Goal: Information Seeking & Learning: Check status

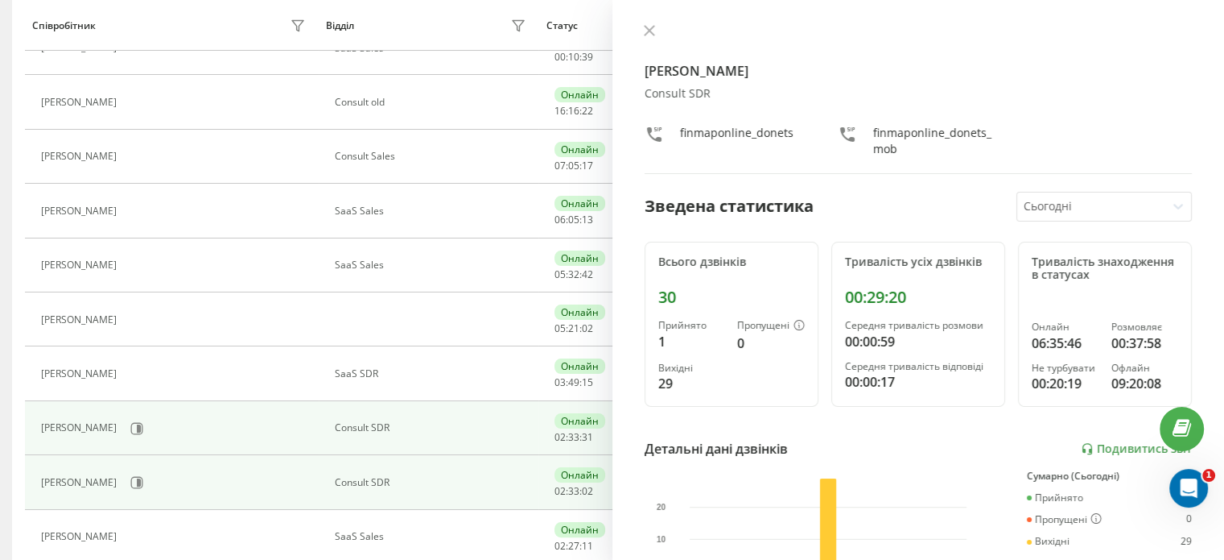
scroll to position [242, 0]
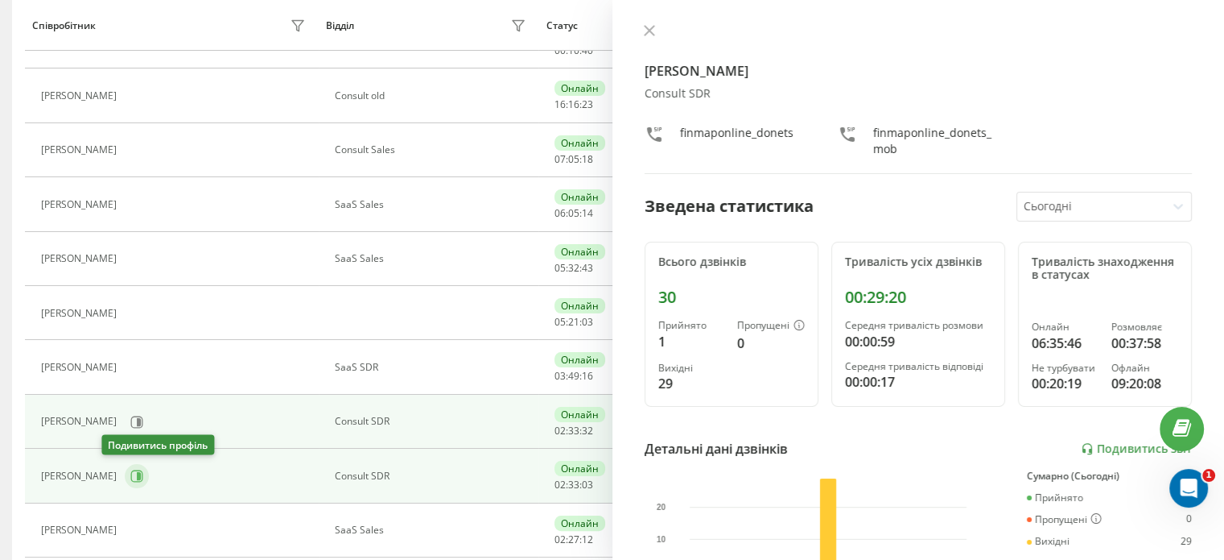
click at [137, 473] on icon at bounding box center [139, 476] width 4 height 8
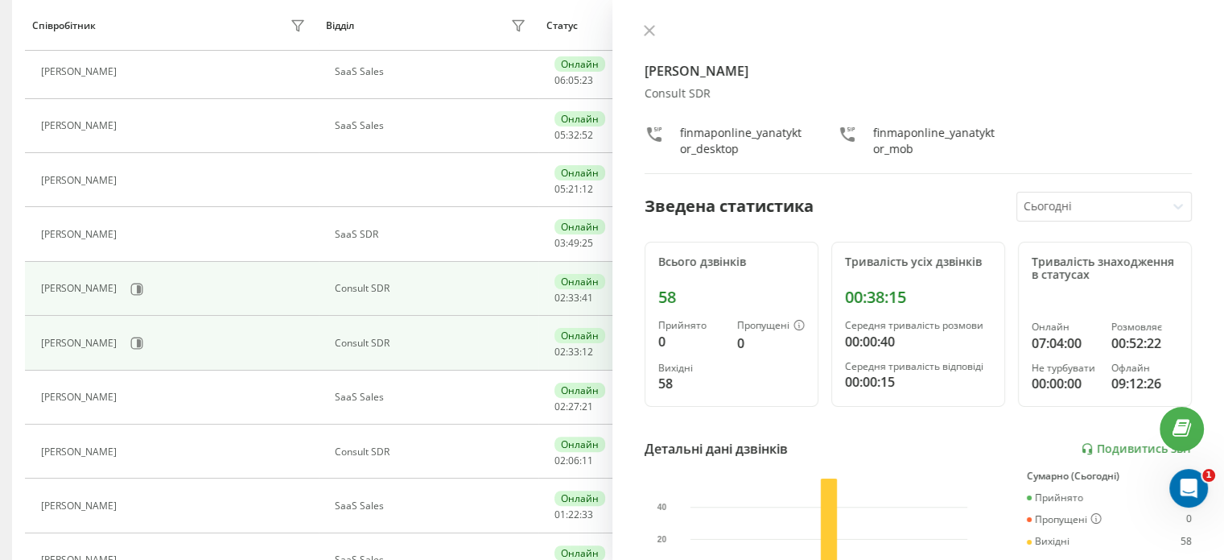
scroll to position [403, 0]
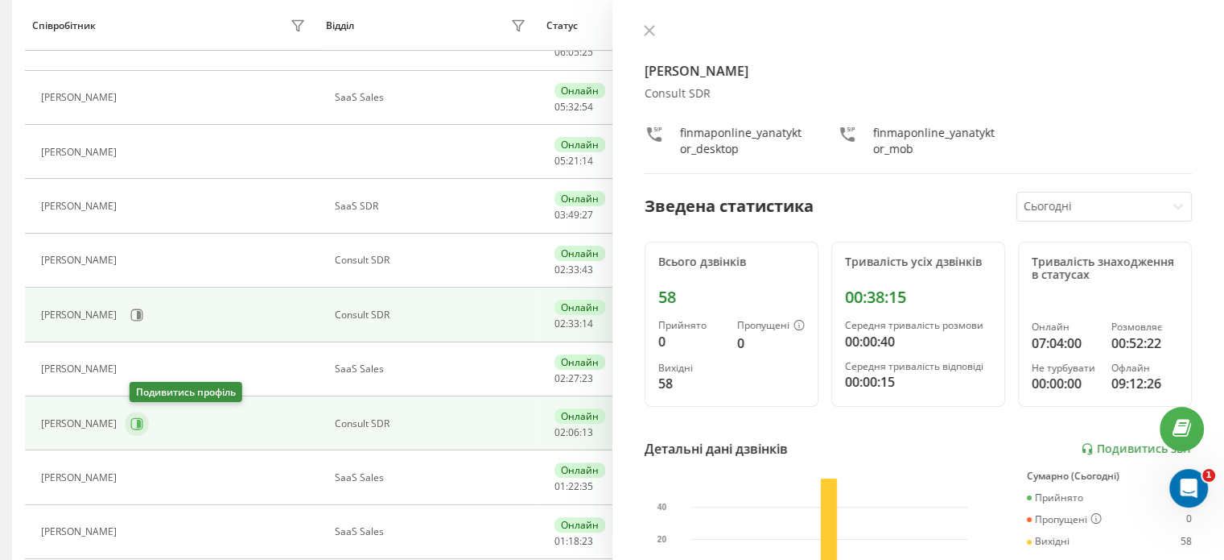
click at [142, 419] on icon at bounding box center [136, 423] width 13 height 13
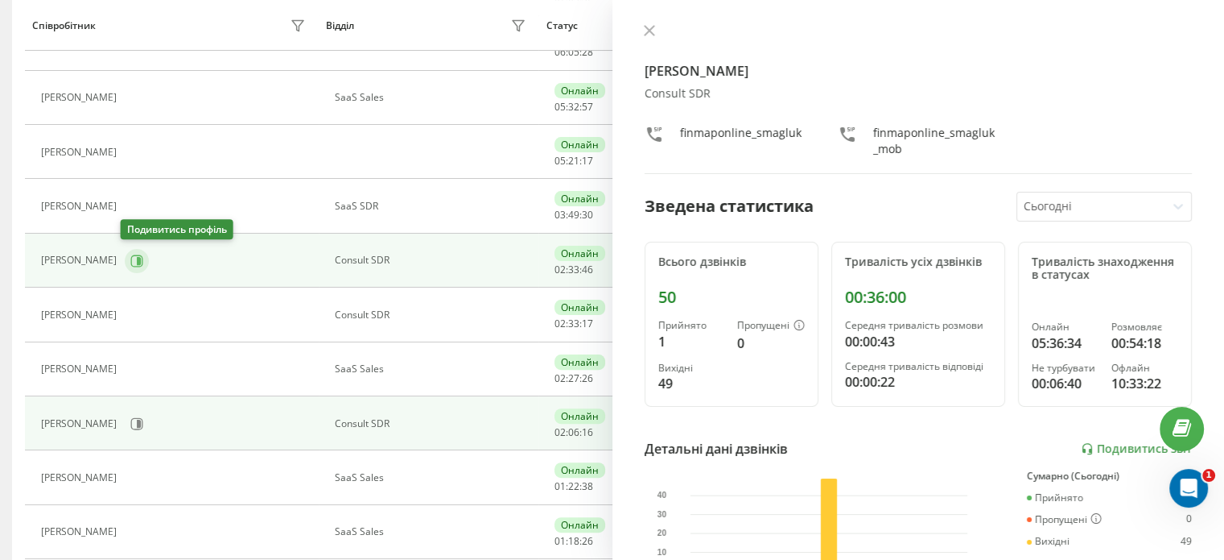
click at [138, 261] on icon at bounding box center [137, 260] width 12 height 12
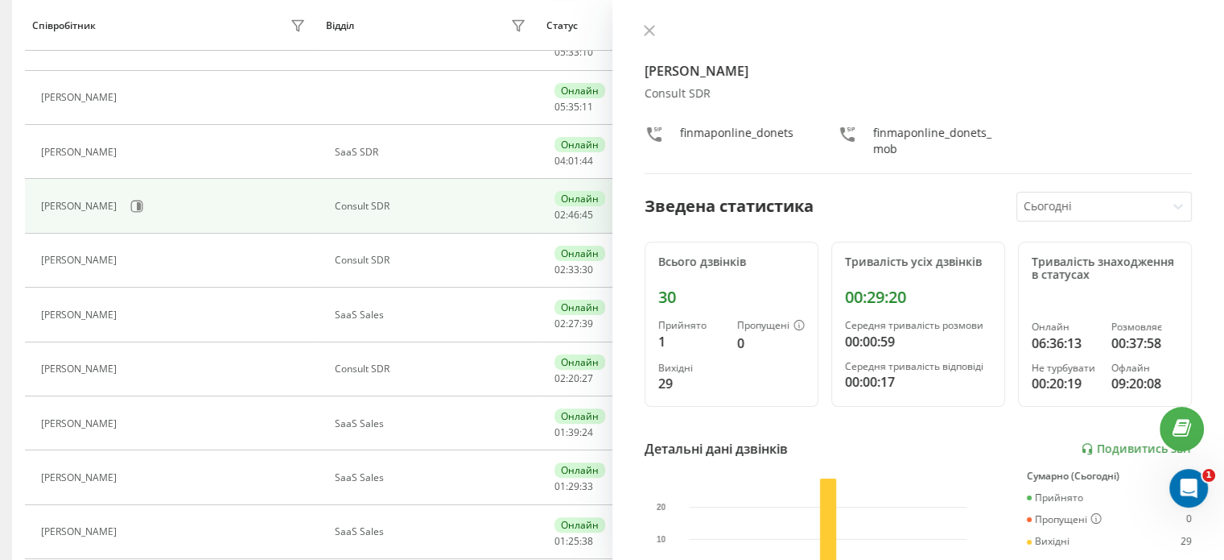
scroll to position [132, 0]
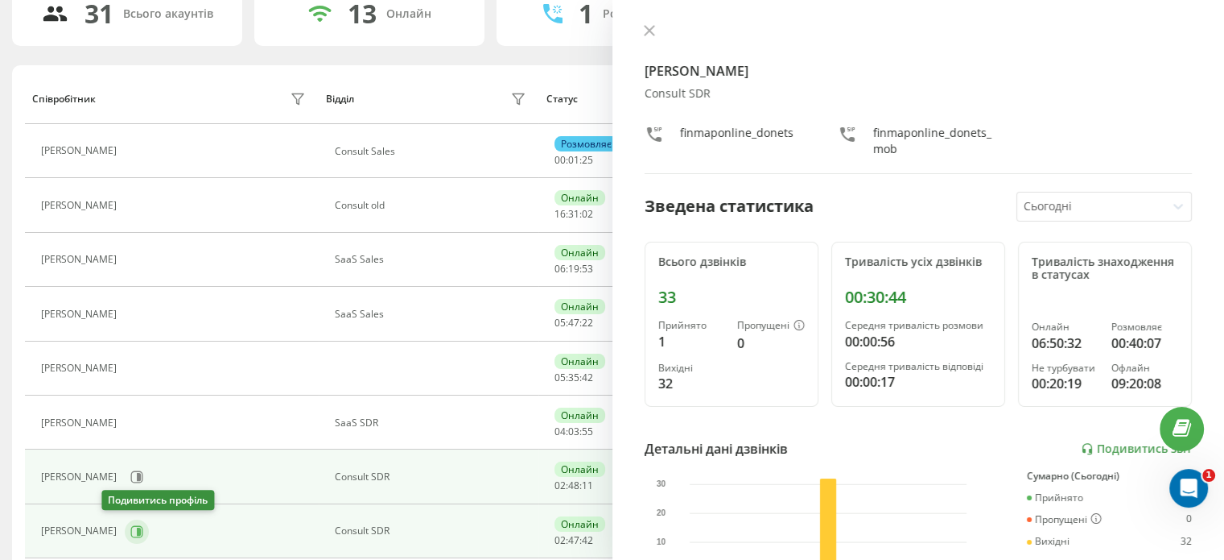
click at [130, 526] on icon at bounding box center [136, 531] width 13 height 13
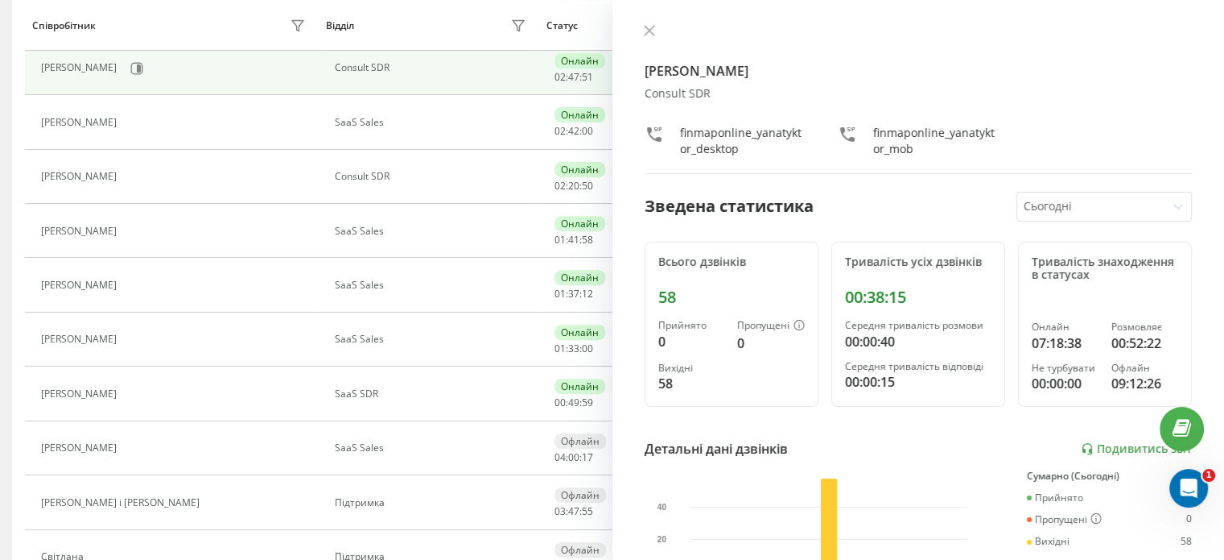
scroll to position [535, 0]
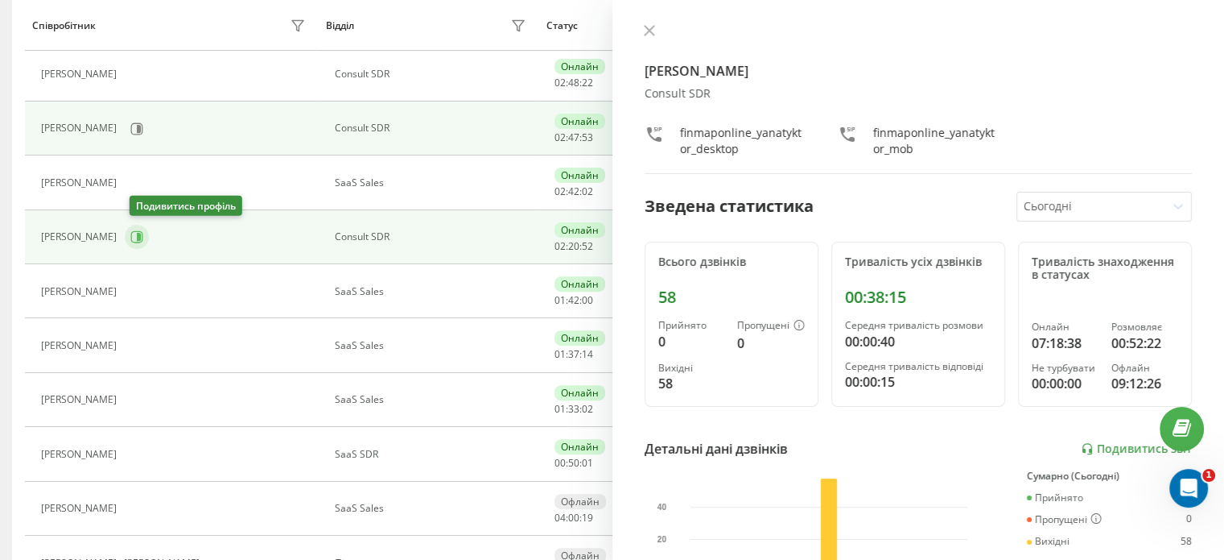
click at [138, 235] on icon at bounding box center [136, 236] width 13 height 13
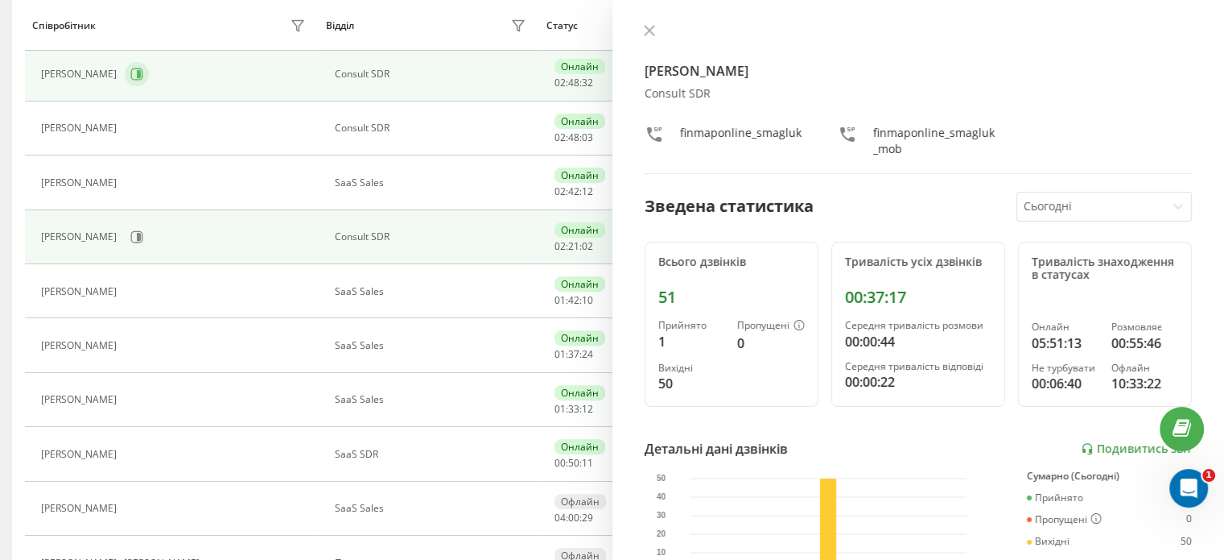
click at [130, 75] on icon at bounding box center [136, 74] width 13 height 13
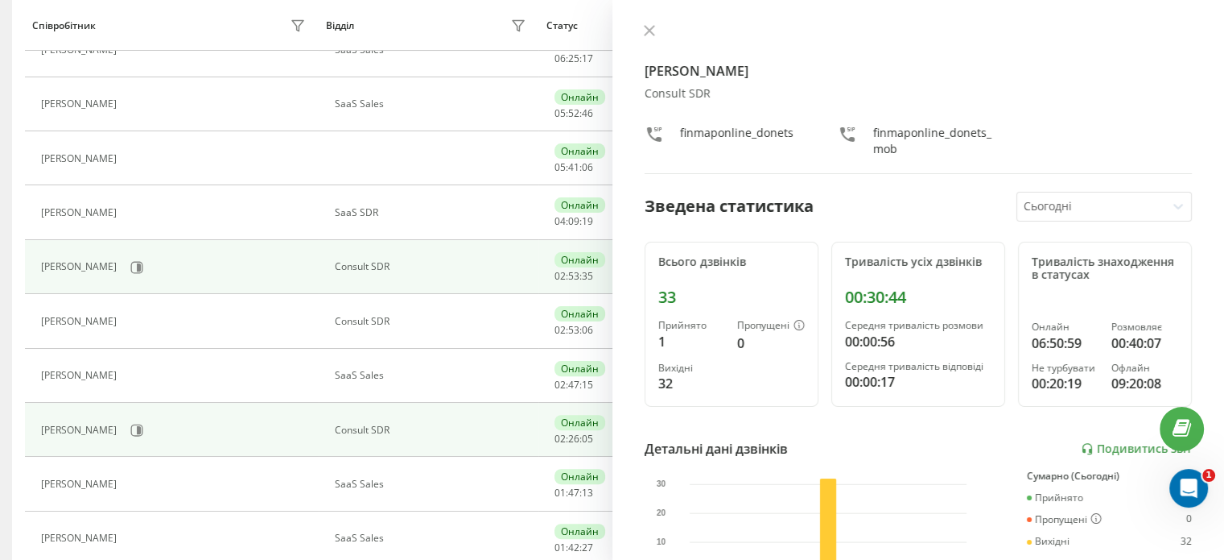
scroll to position [403, 0]
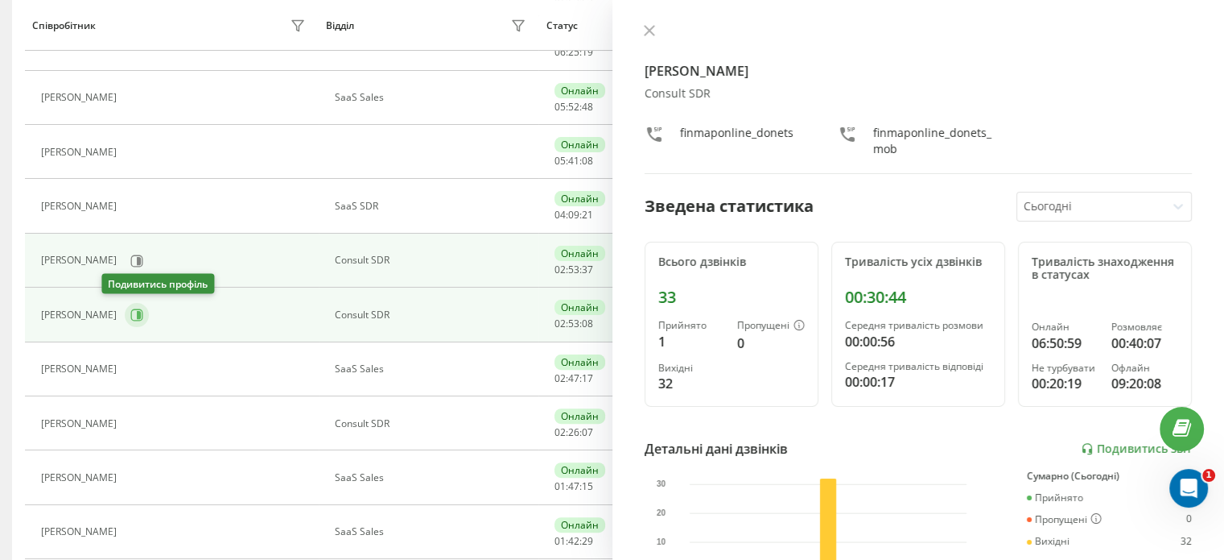
click at [130, 312] on icon at bounding box center [136, 314] width 13 height 13
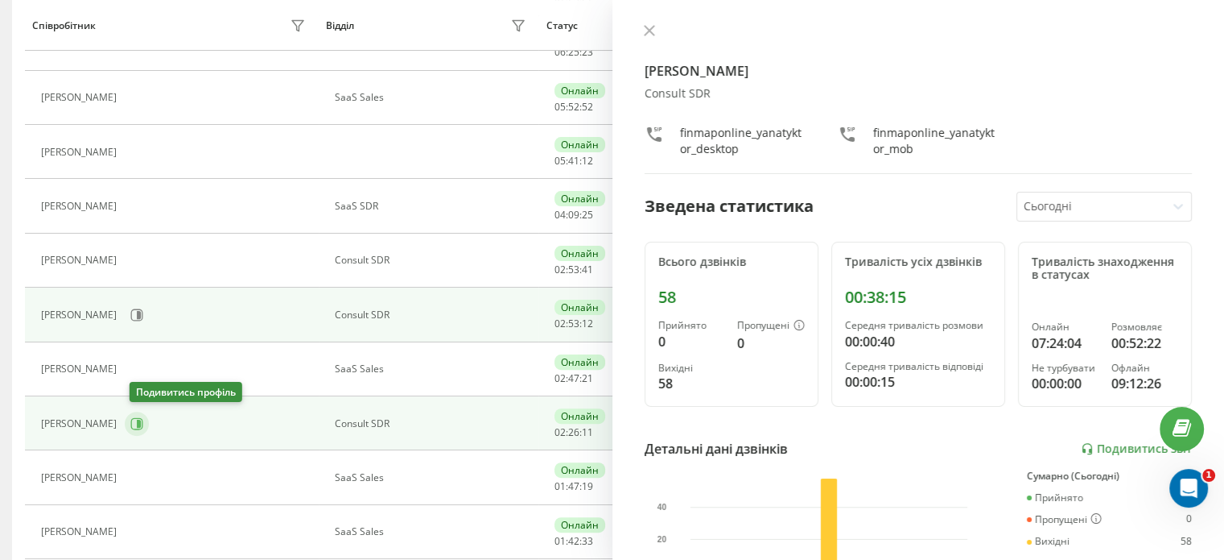
click at [138, 424] on icon at bounding box center [136, 423] width 13 height 13
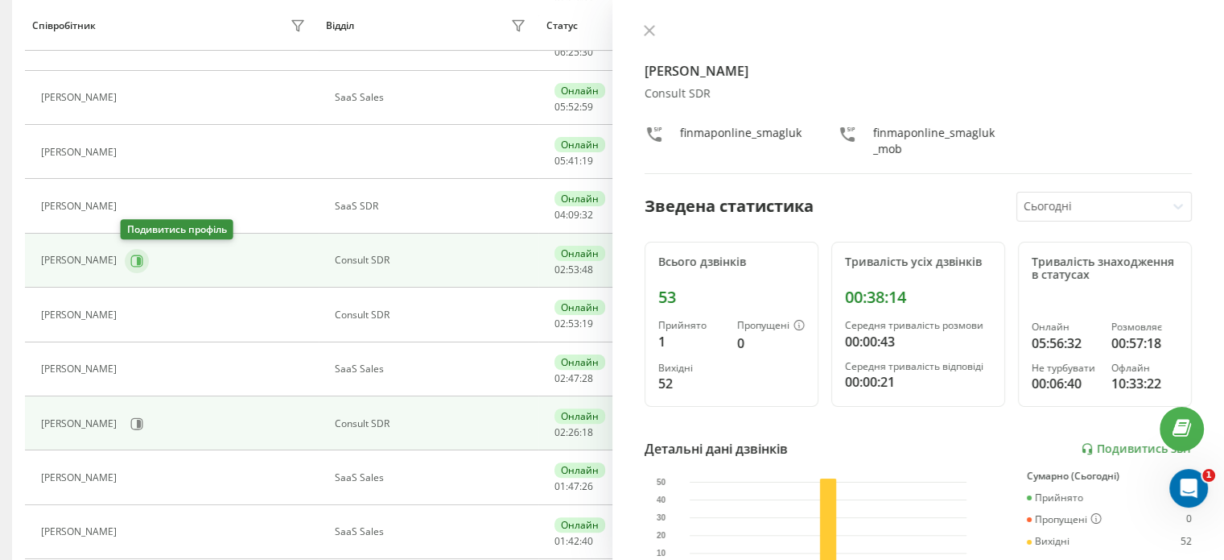
click at [131, 262] on icon at bounding box center [136, 260] width 13 height 13
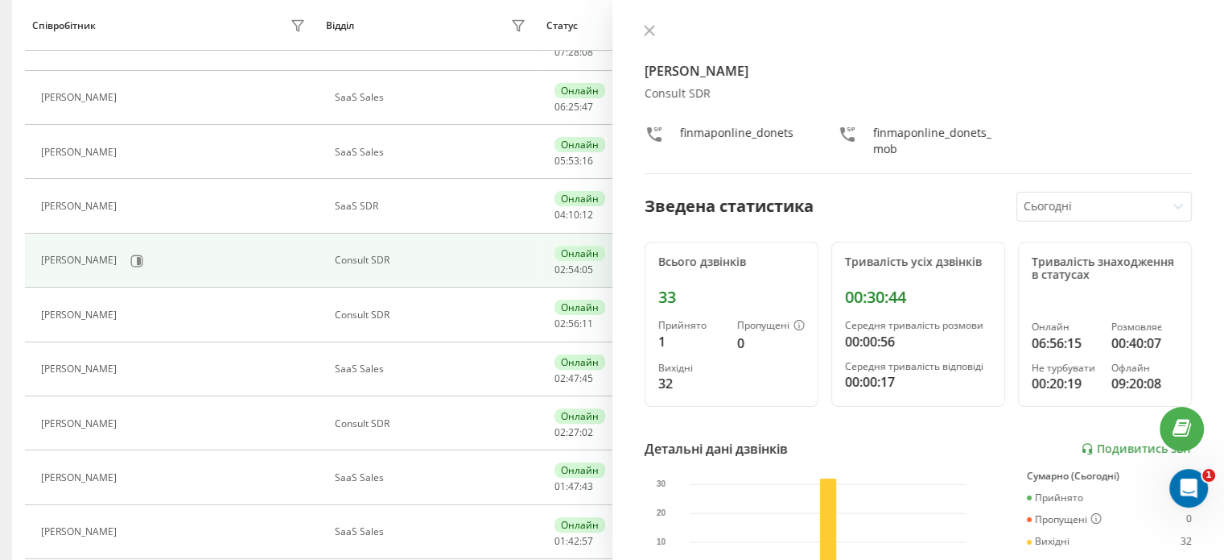
scroll to position [132, 0]
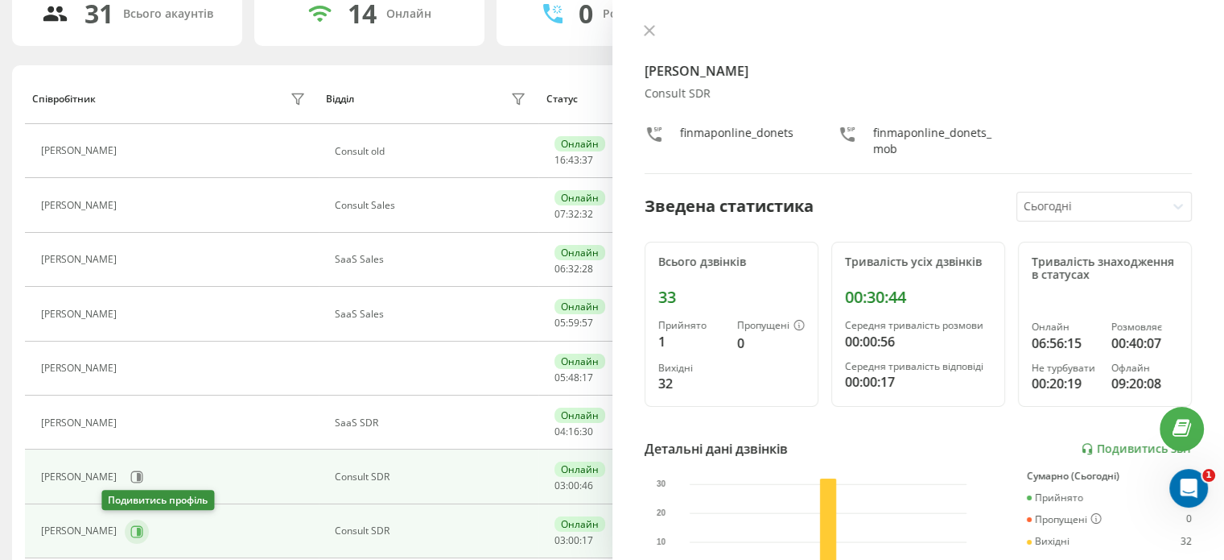
click at [137, 527] on icon at bounding box center [139, 530] width 4 height 8
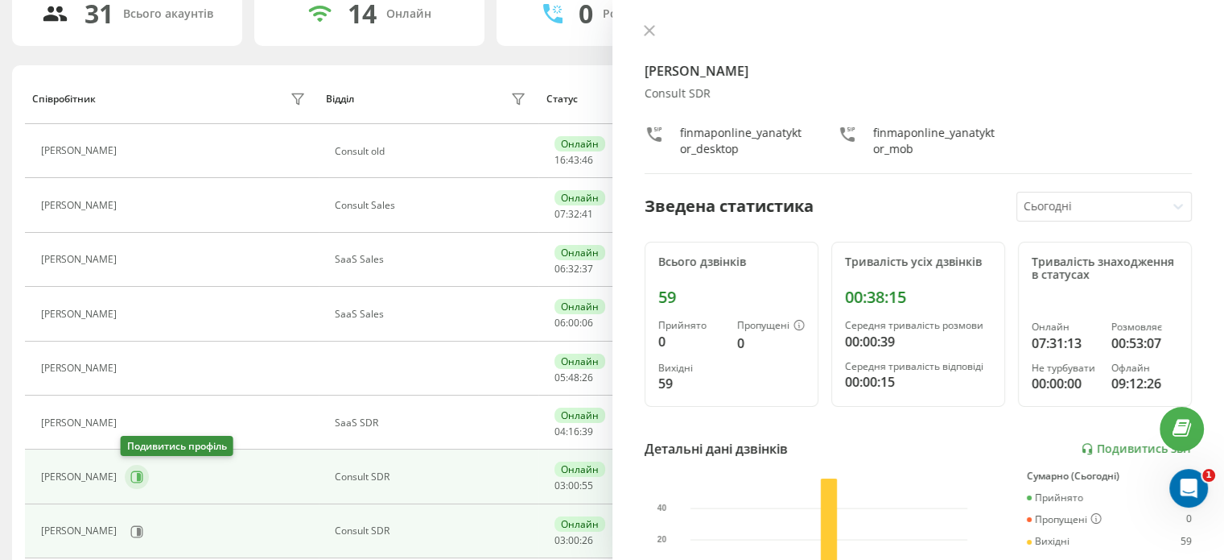
click at [130, 477] on icon at bounding box center [136, 476] width 13 height 13
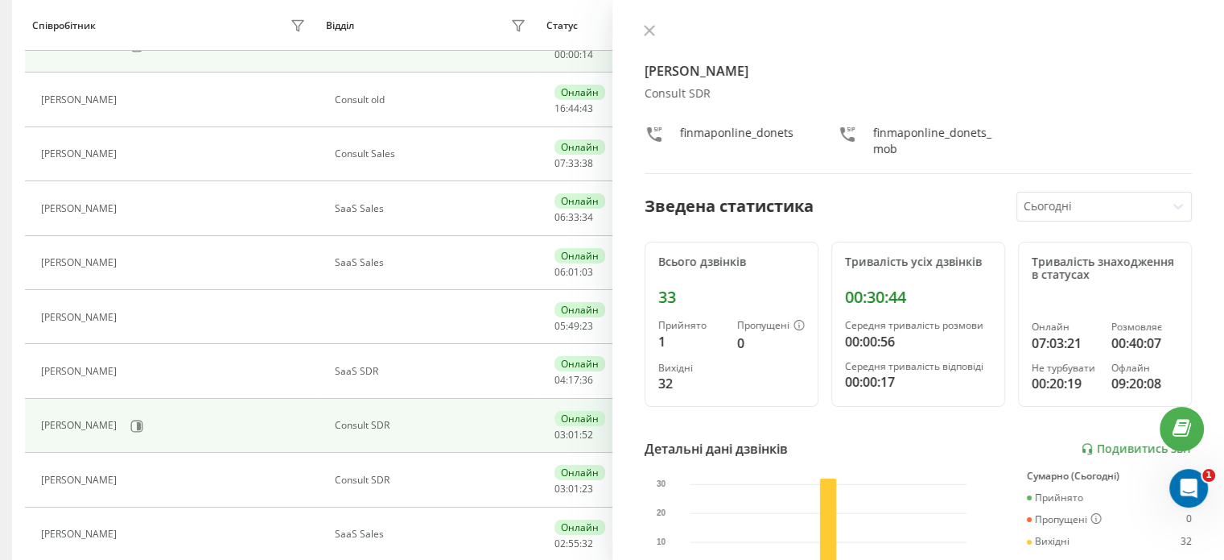
scroll to position [242, 0]
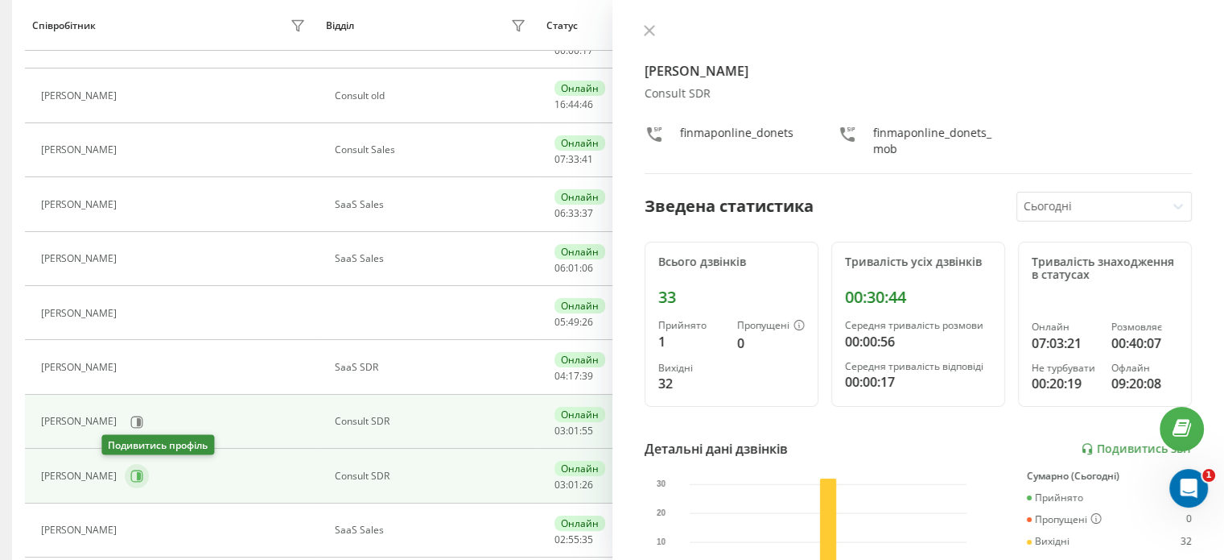
click at [130, 473] on icon at bounding box center [136, 475] width 13 height 13
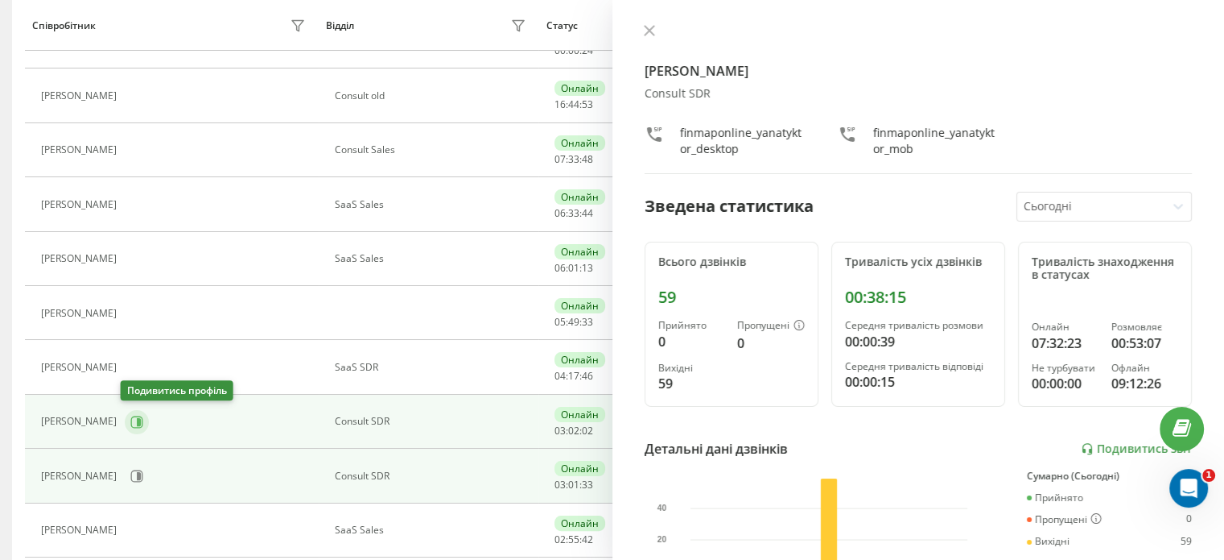
click at [138, 421] on icon at bounding box center [137, 421] width 12 height 12
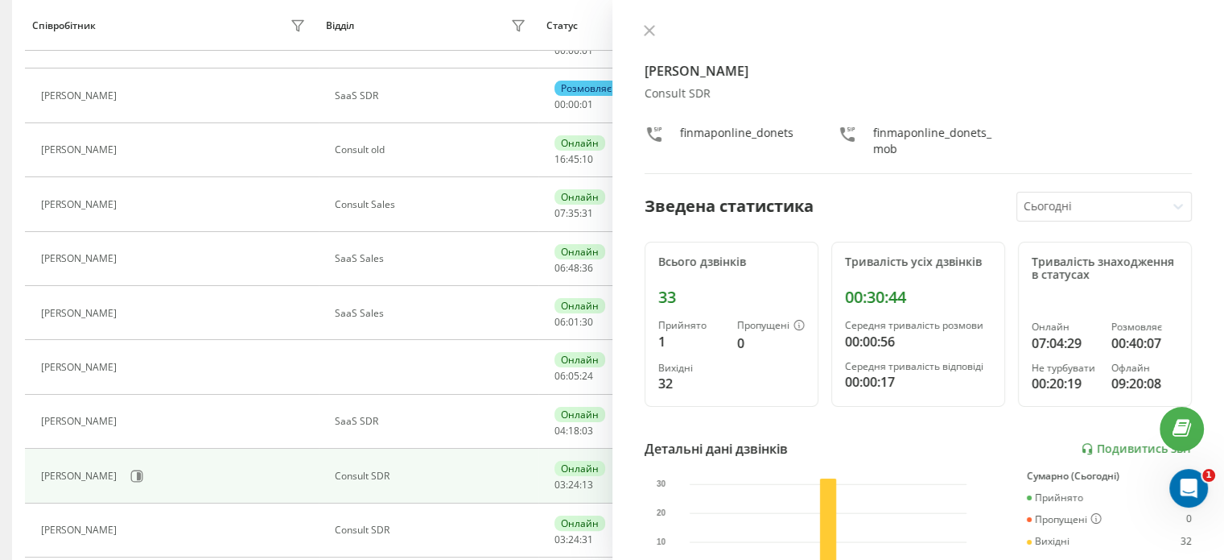
scroll to position [187, 0]
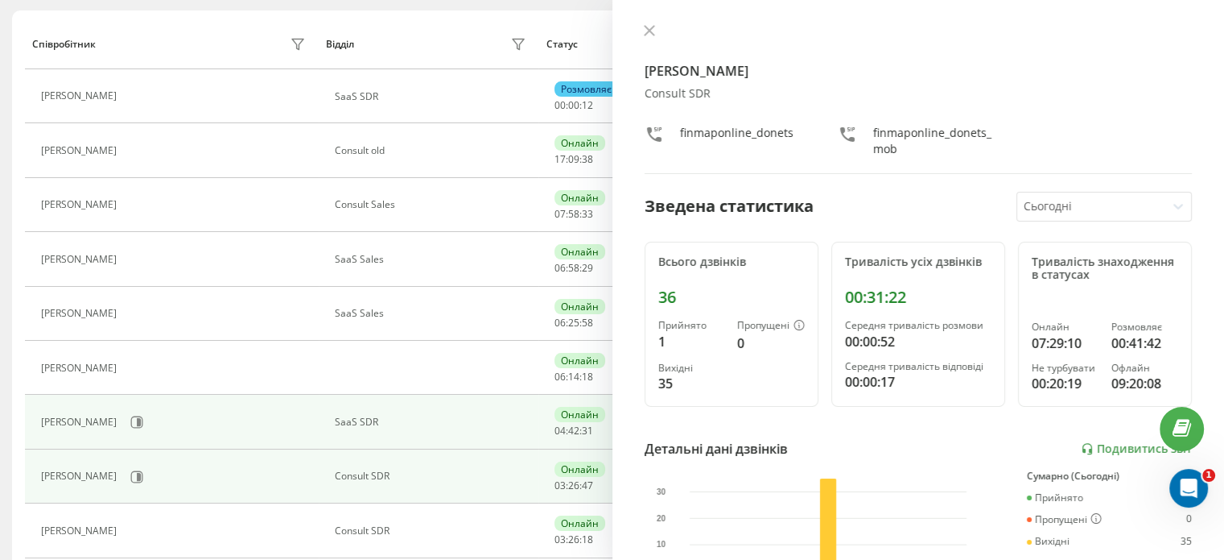
scroll to position [133, 0]
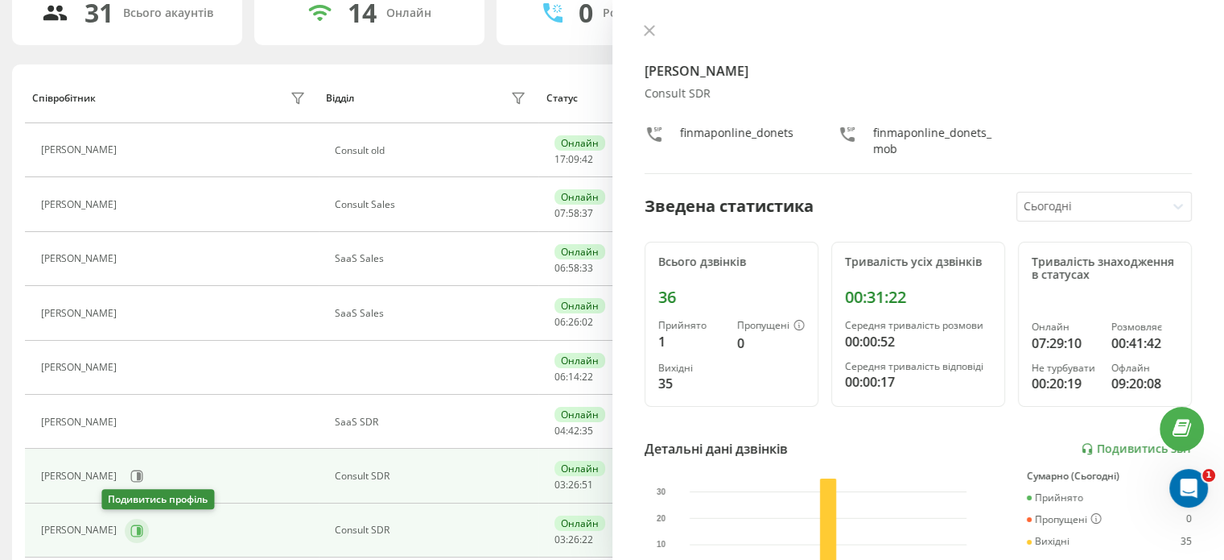
click at [131, 533] on icon at bounding box center [137, 530] width 12 height 12
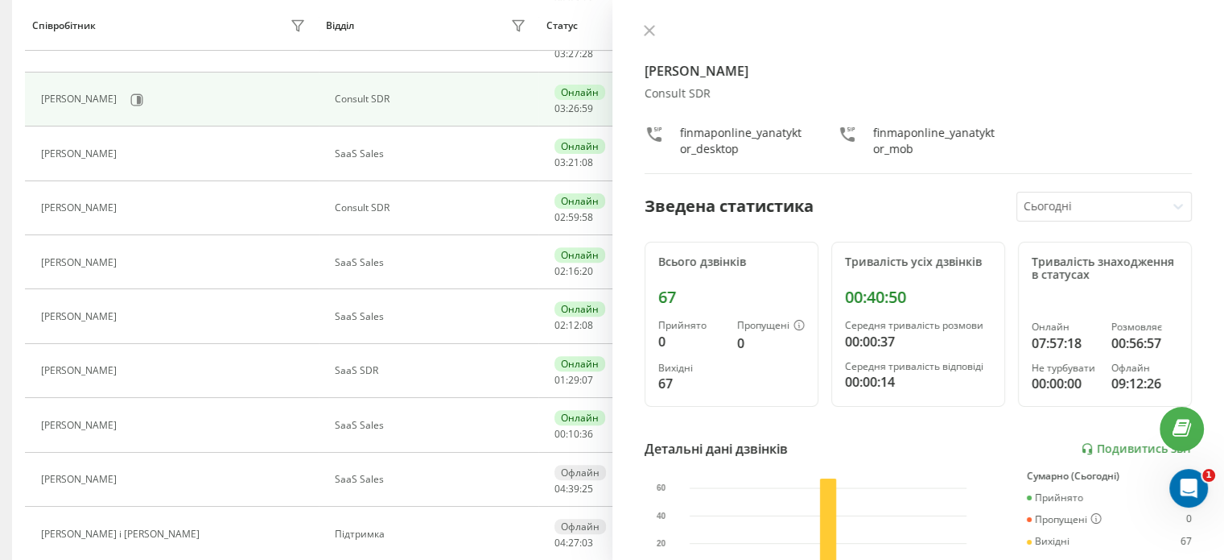
scroll to position [564, 0]
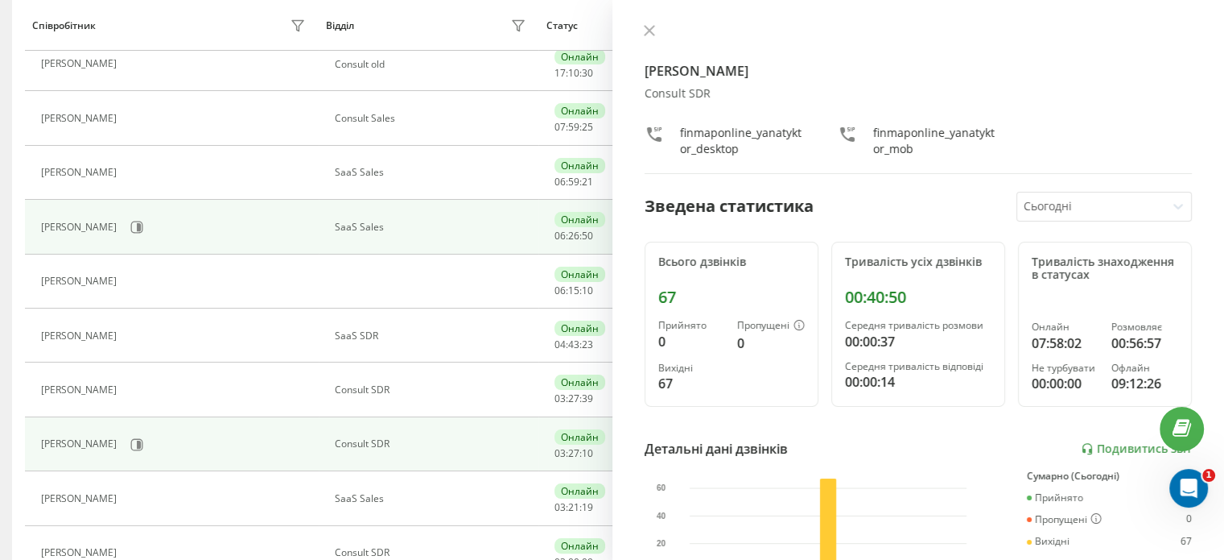
scroll to position [274, 0]
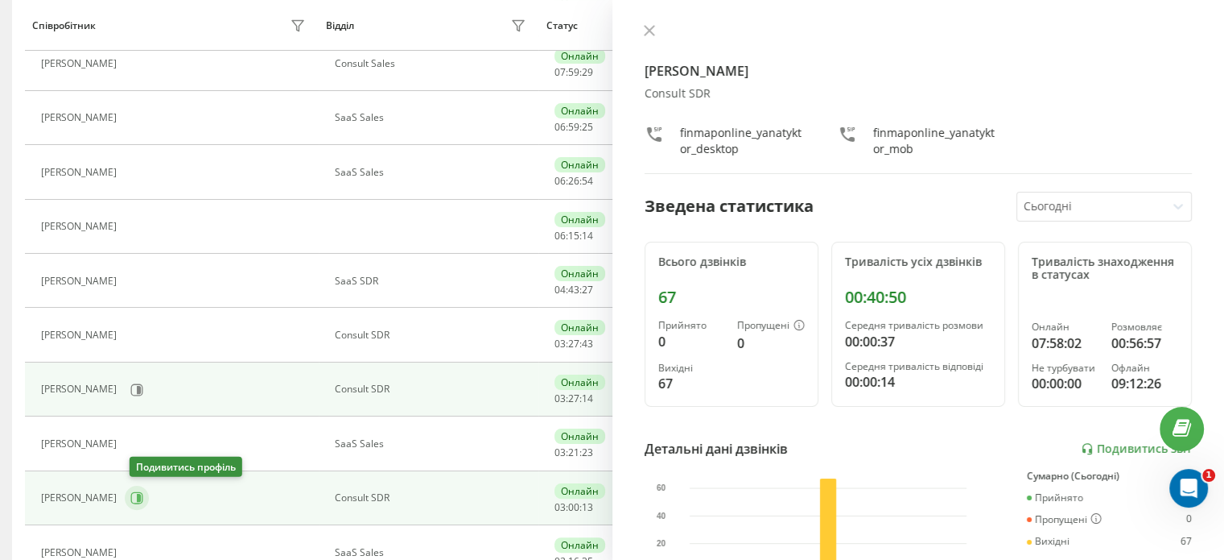
click at [137, 495] on icon at bounding box center [136, 497] width 13 height 13
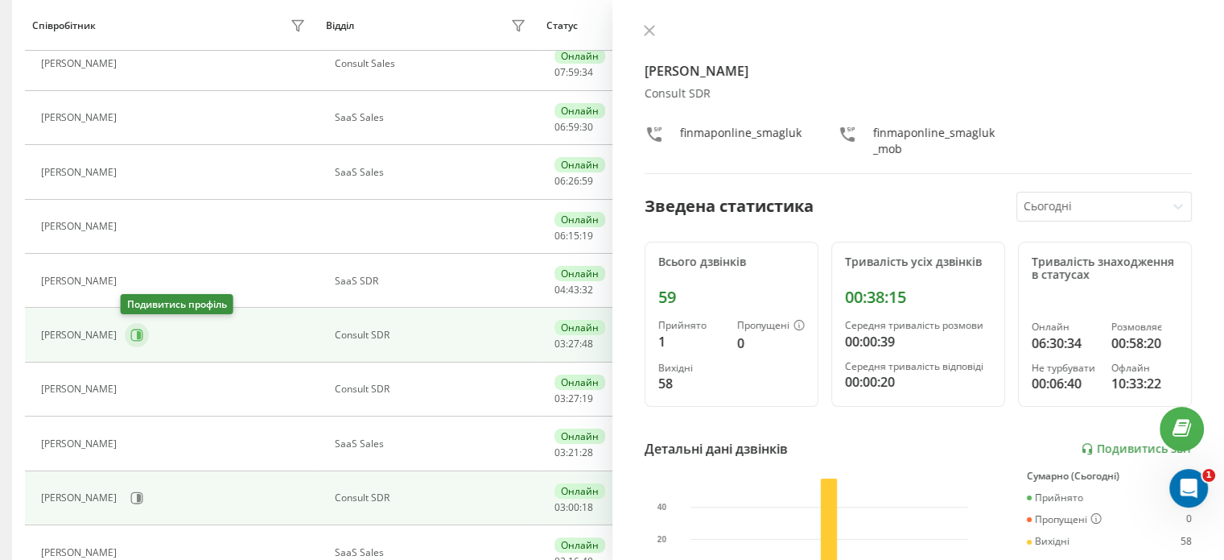
click at [130, 331] on icon at bounding box center [136, 334] width 13 height 13
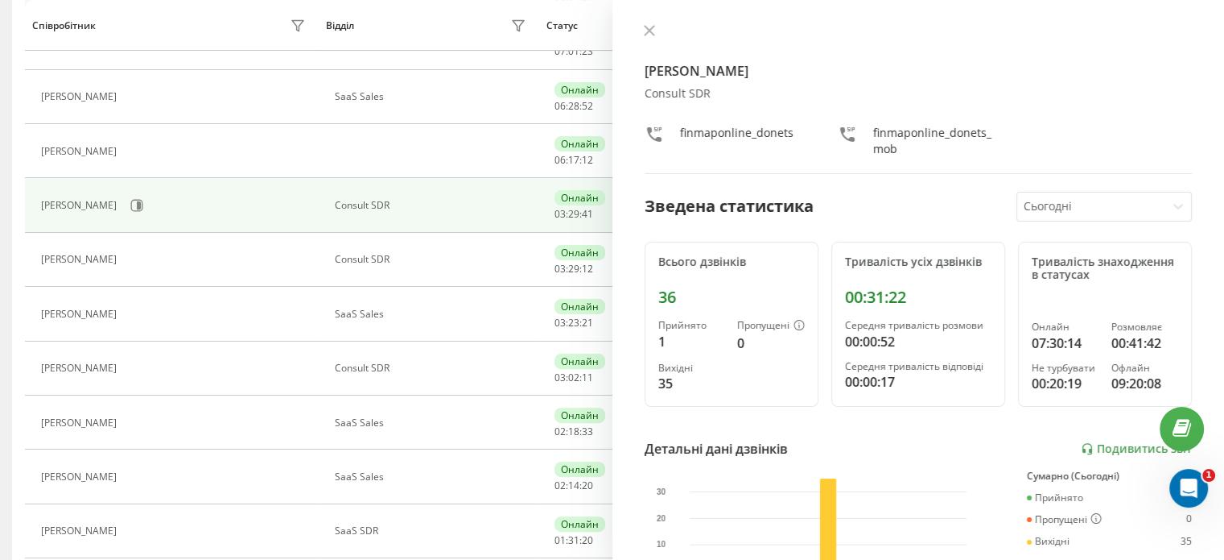
scroll to position [406, 0]
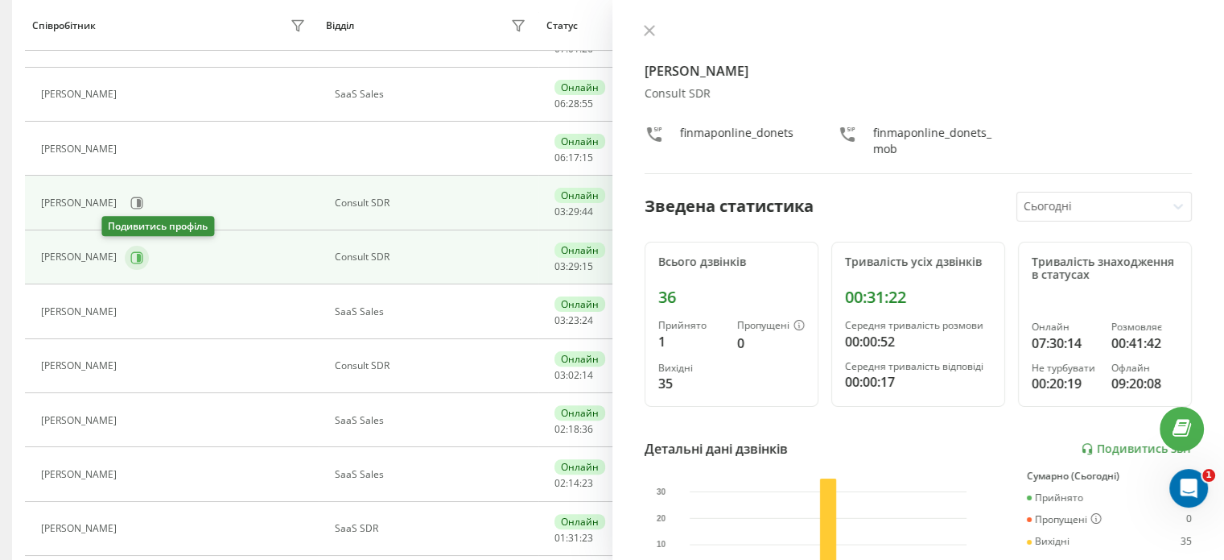
click at [137, 253] on icon at bounding box center [139, 257] width 4 height 8
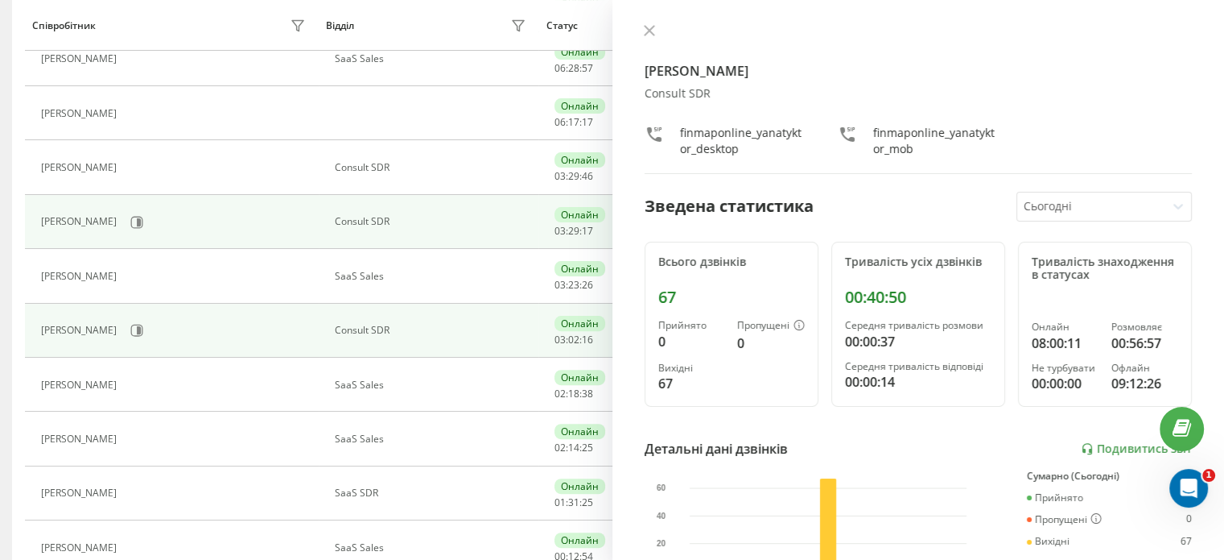
scroll to position [567, 0]
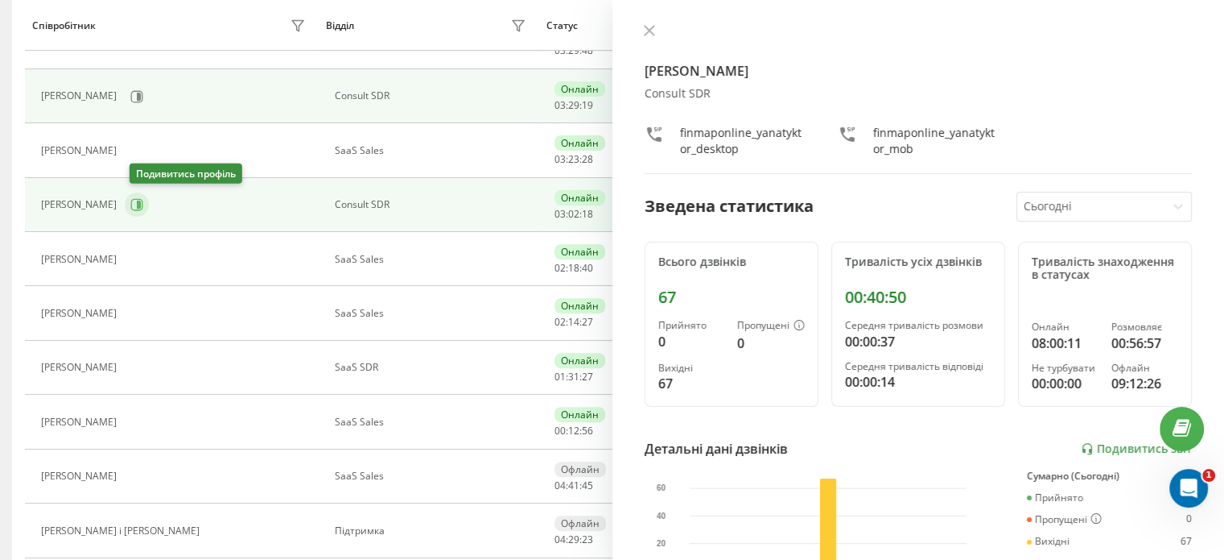
click at [138, 201] on icon at bounding box center [136, 204] width 13 height 13
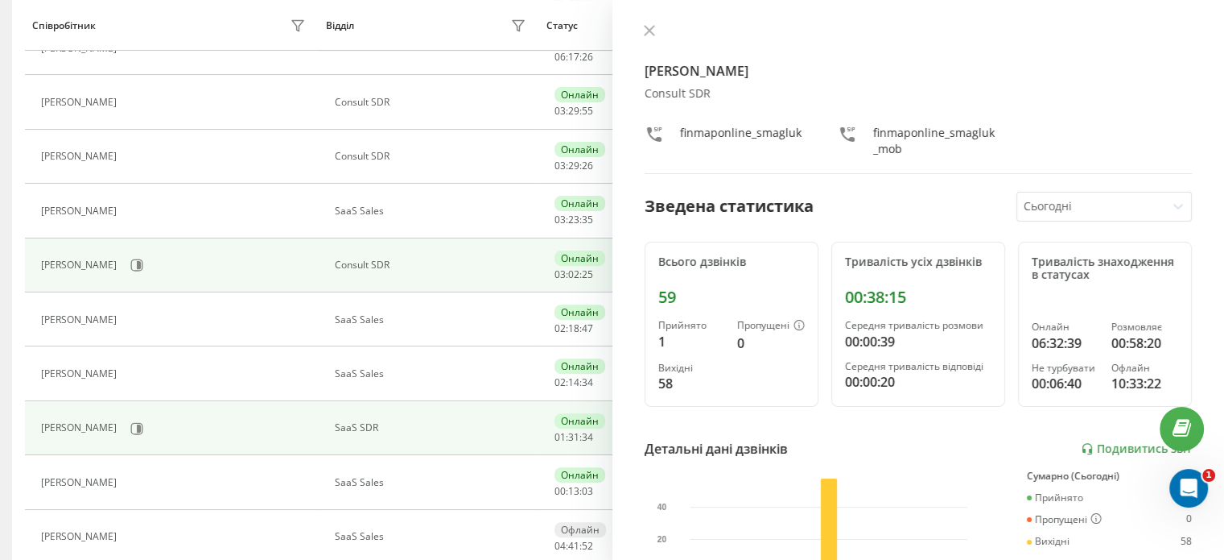
scroll to position [406, 0]
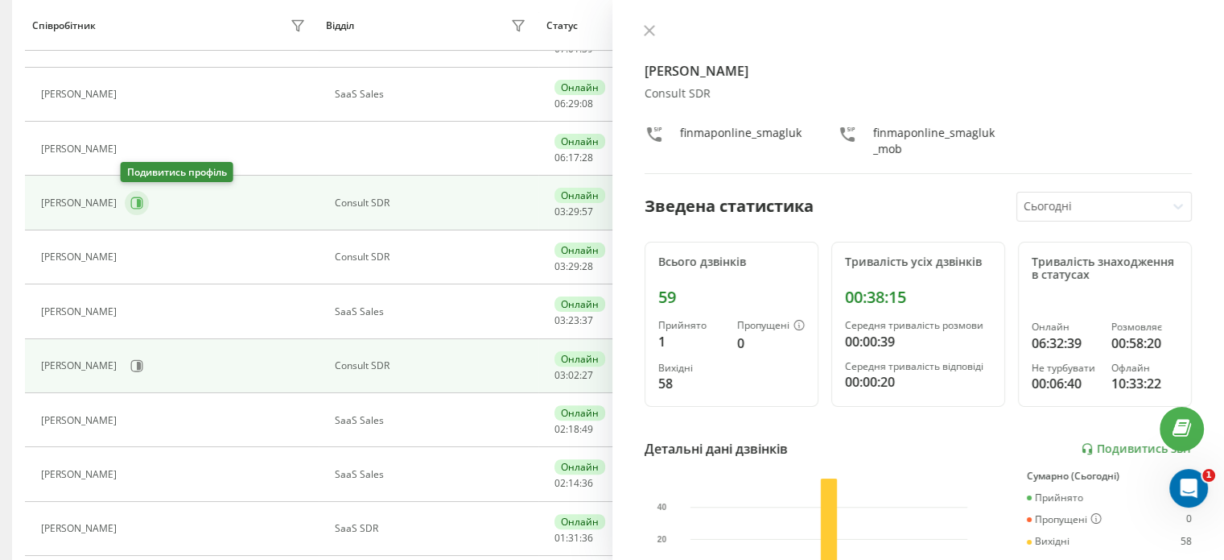
click at [130, 200] on icon at bounding box center [136, 202] width 13 height 13
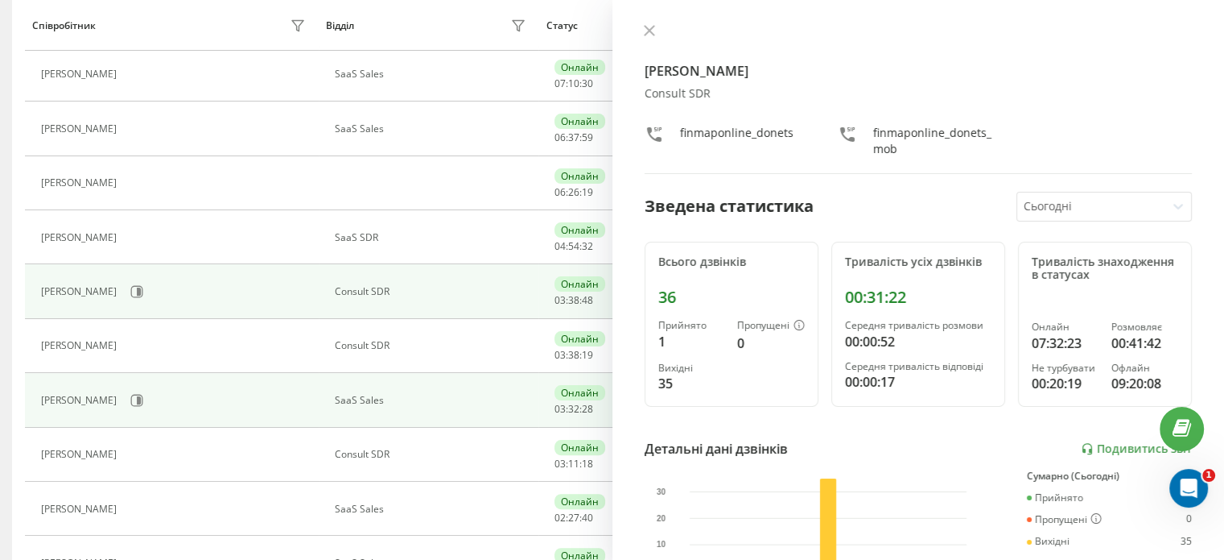
scroll to position [322, 0]
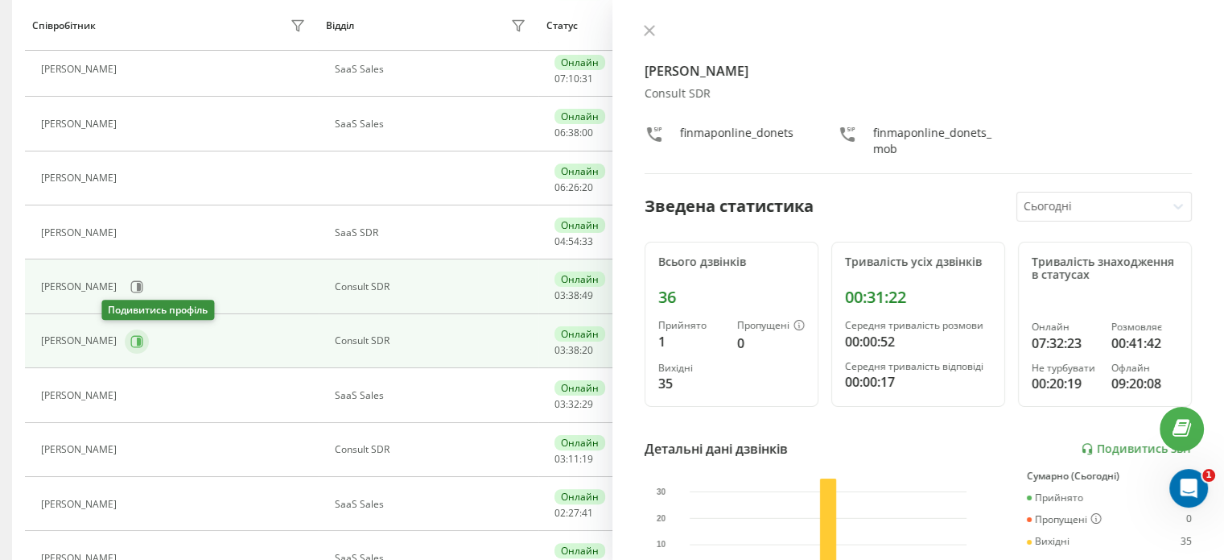
click at [137, 337] on icon at bounding box center [139, 341] width 4 height 8
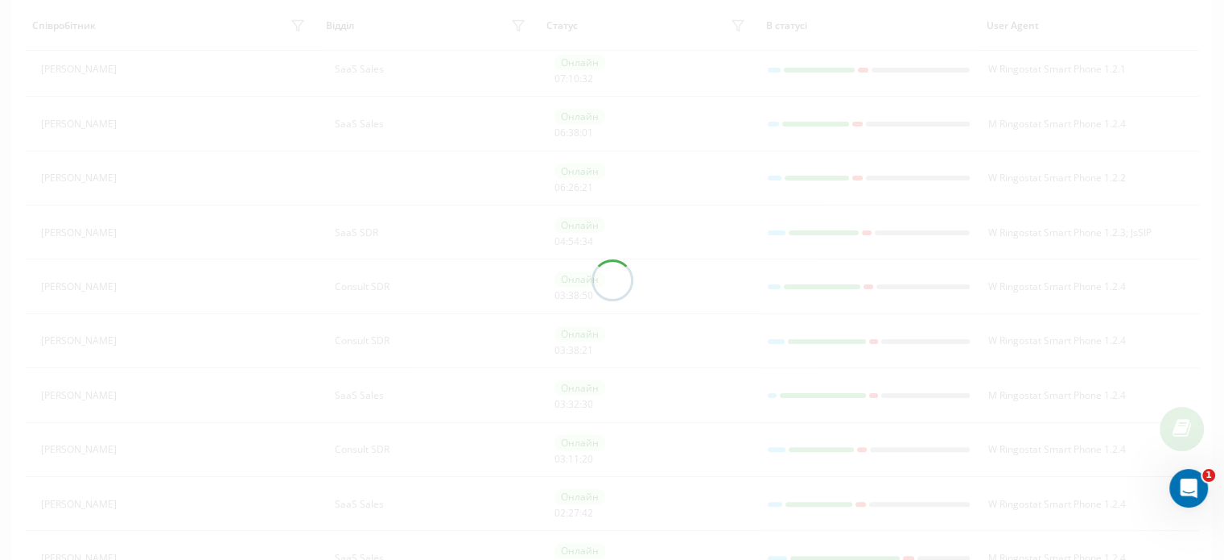
scroll to position [267, 0]
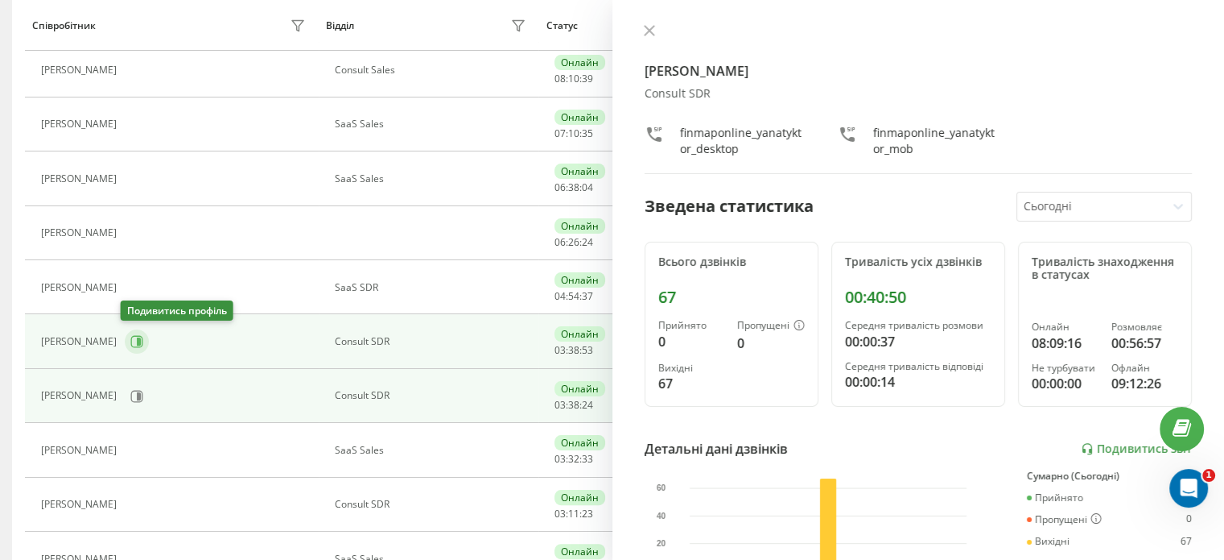
click at [131, 342] on icon at bounding box center [136, 341] width 13 height 13
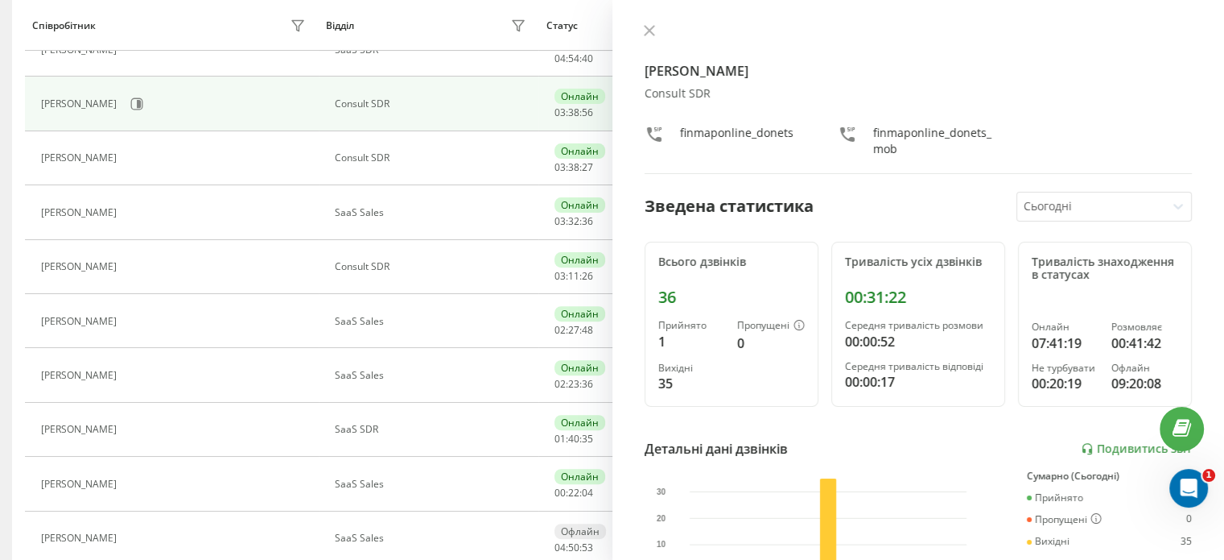
scroll to position [509, 0]
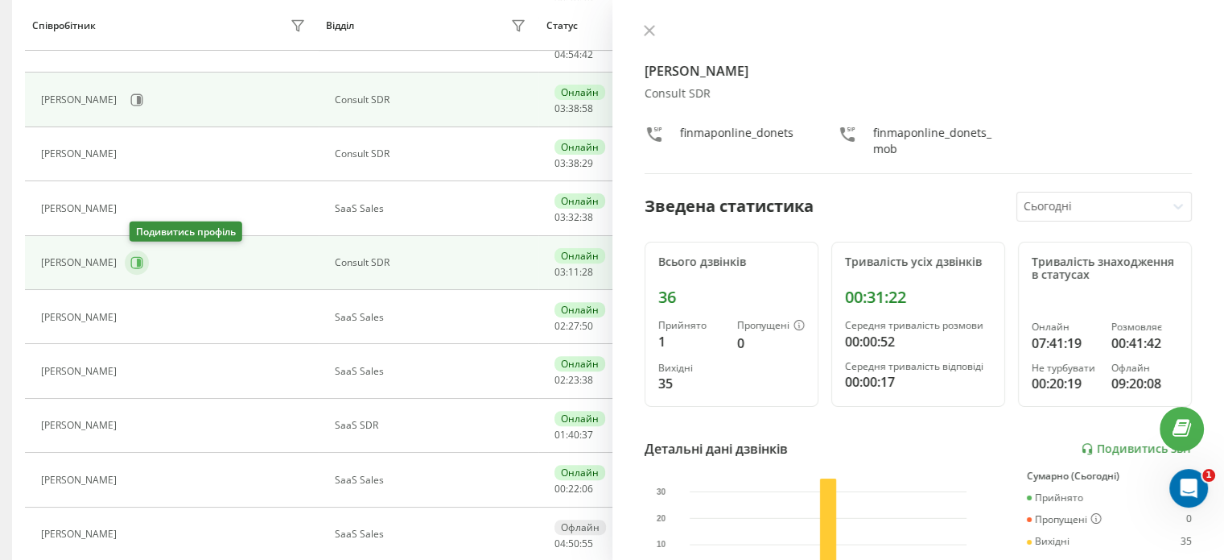
click at [141, 260] on icon at bounding box center [139, 262] width 4 height 8
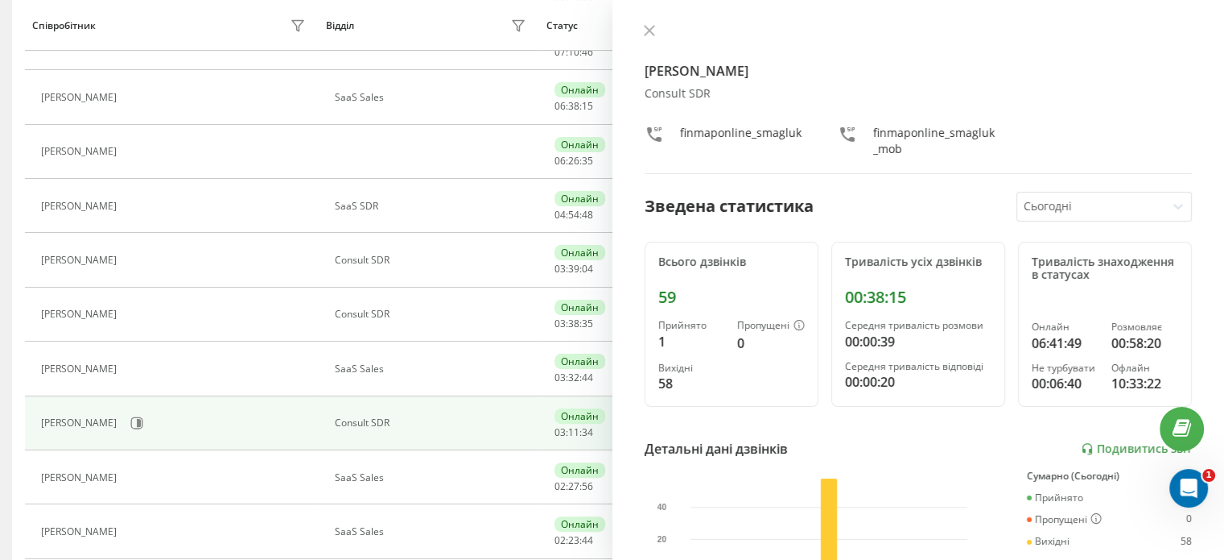
scroll to position [348, 0]
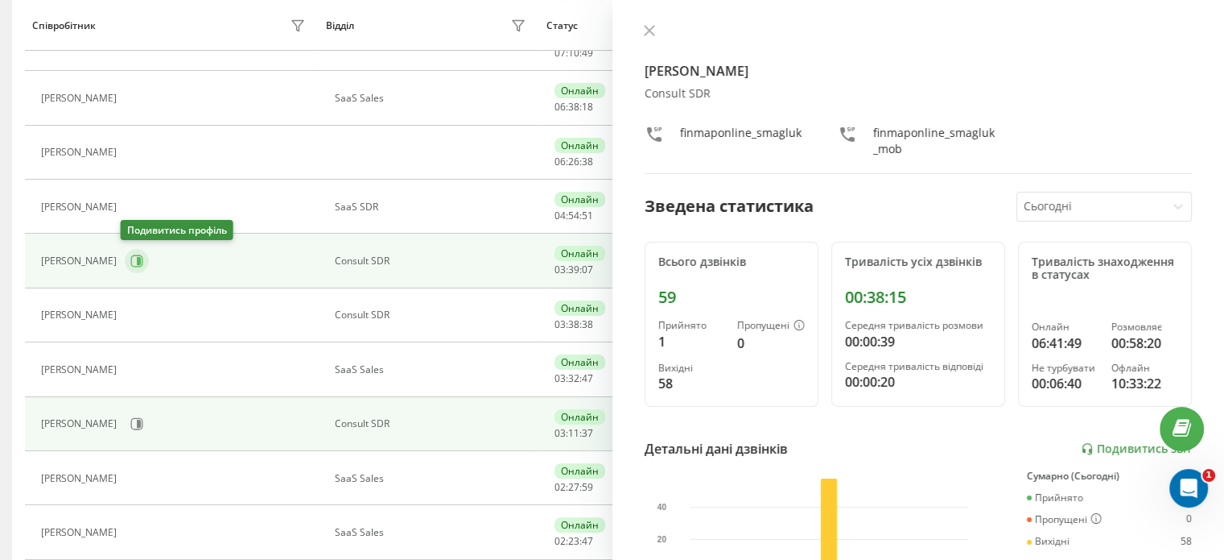
click at [131, 263] on icon at bounding box center [137, 261] width 12 height 12
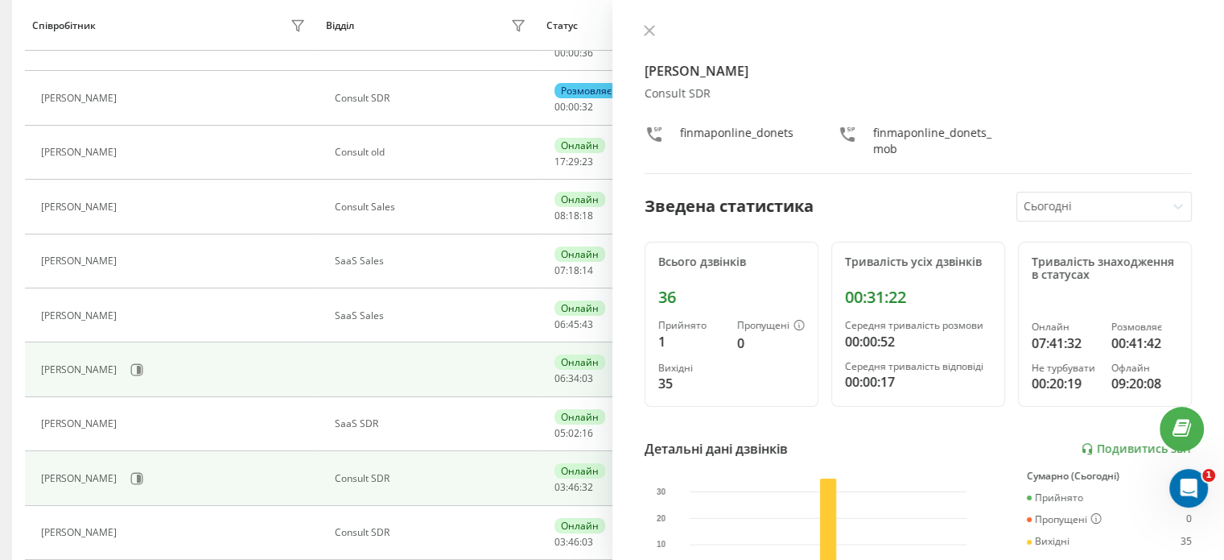
scroll to position [242, 0]
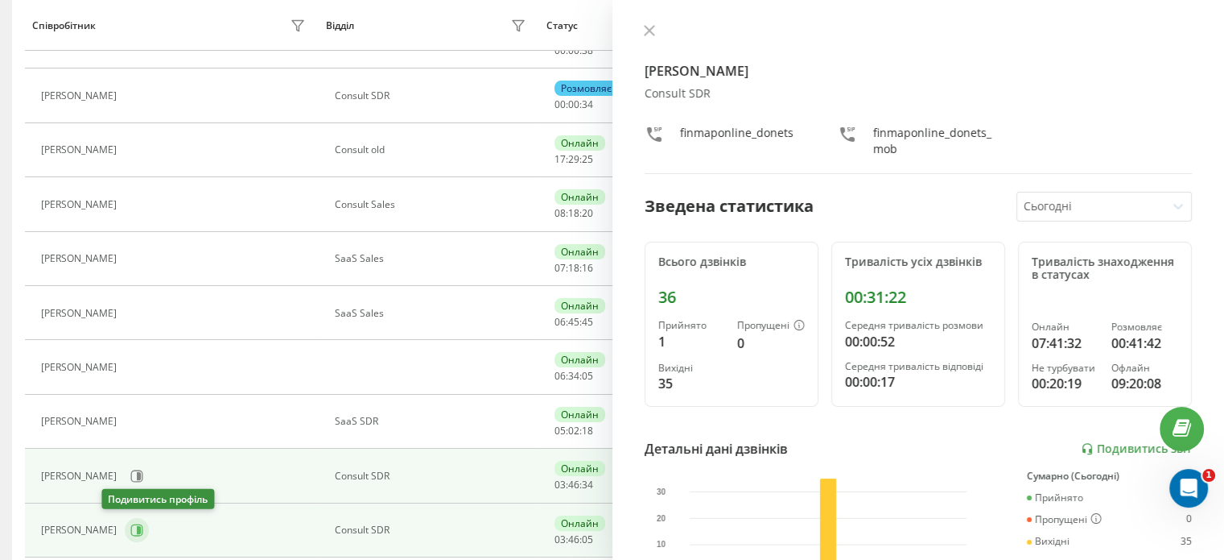
click at [125, 525] on button at bounding box center [137, 530] width 24 height 24
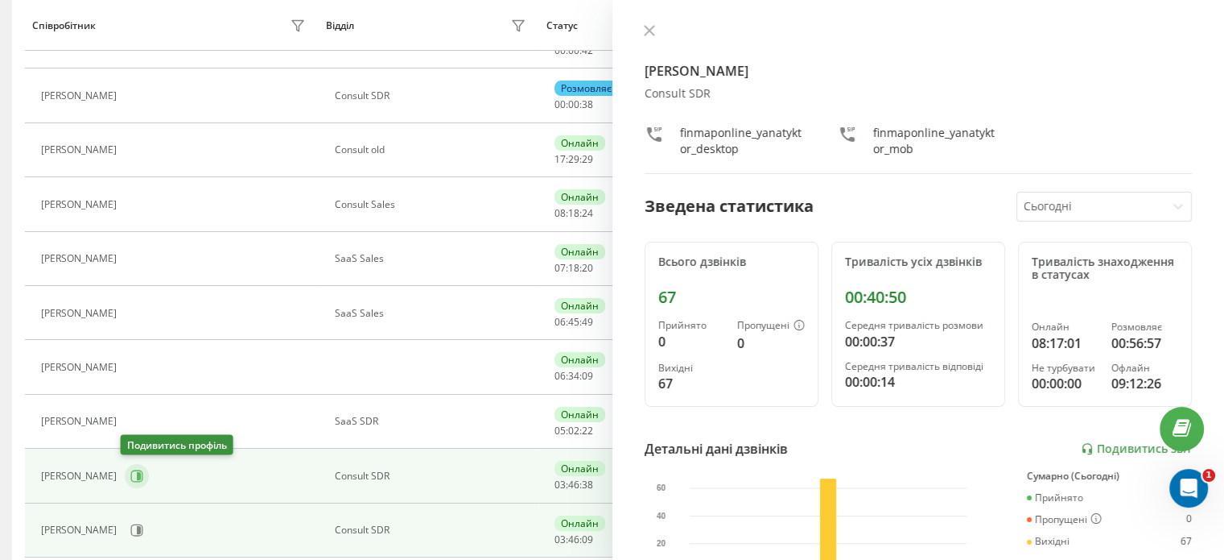
click at [137, 476] on icon at bounding box center [139, 476] width 4 height 8
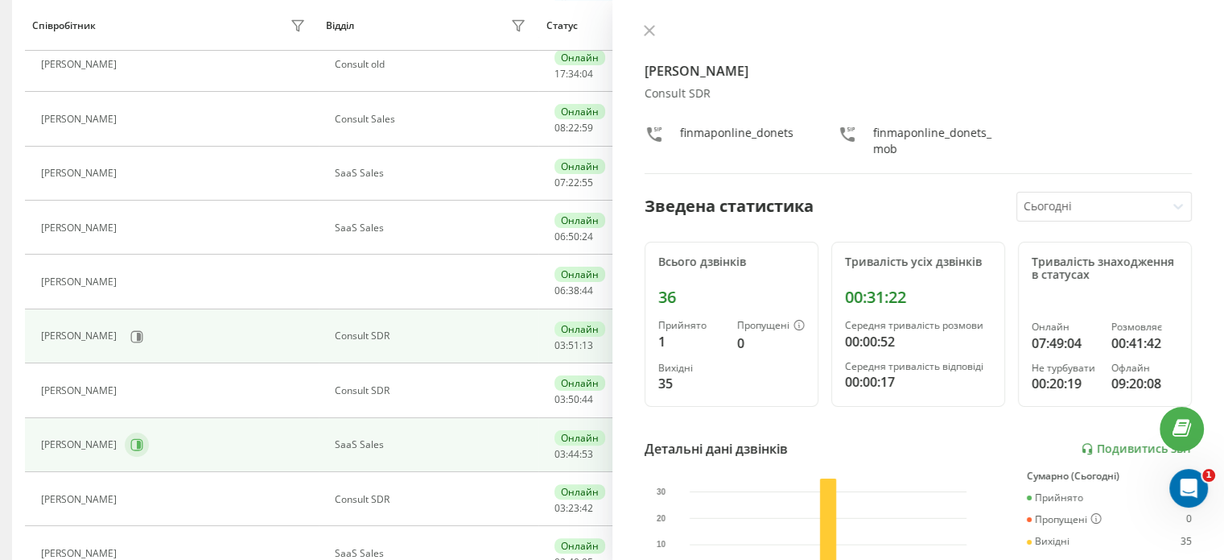
scroll to position [374, 0]
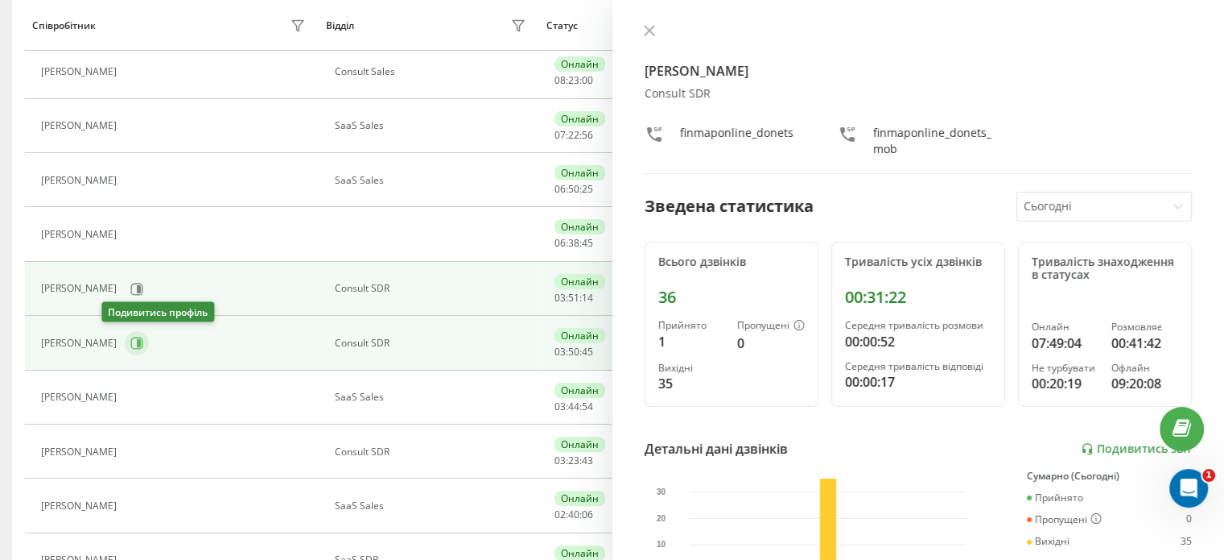
click at [137, 343] on icon at bounding box center [139, 343] width 4 height 8
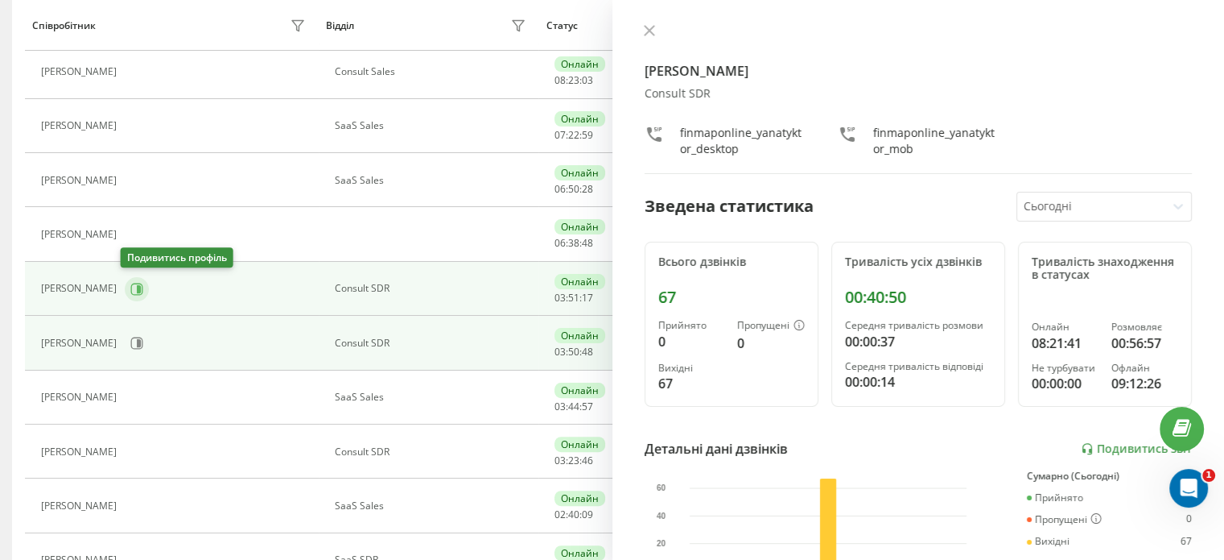
click at [130, 286] on icon at bounding box center [136, 289] width 13 height 13
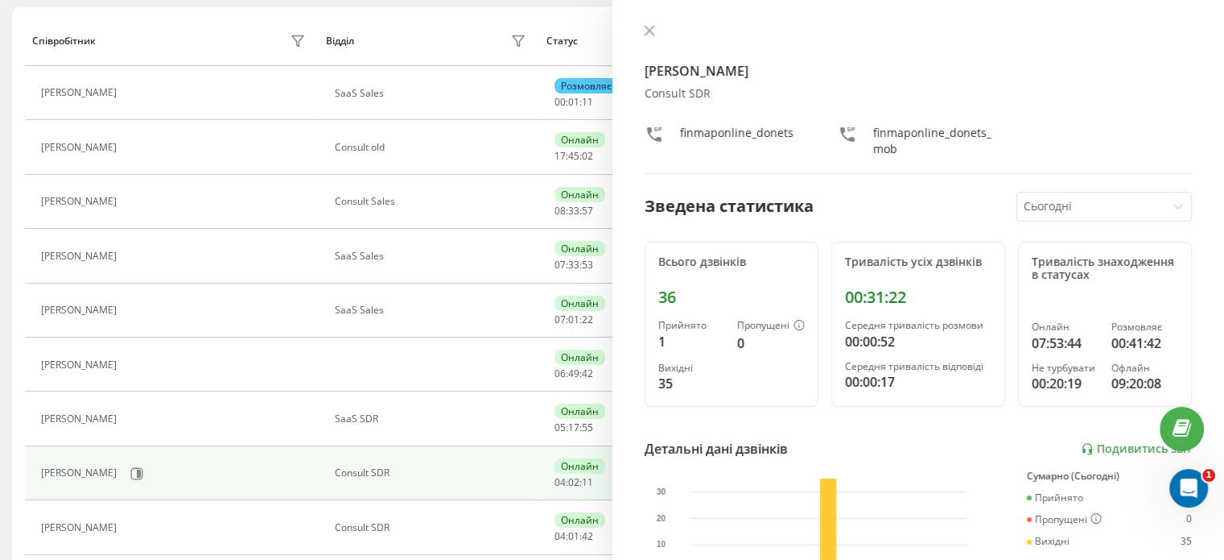
scroll to position [242, 0]
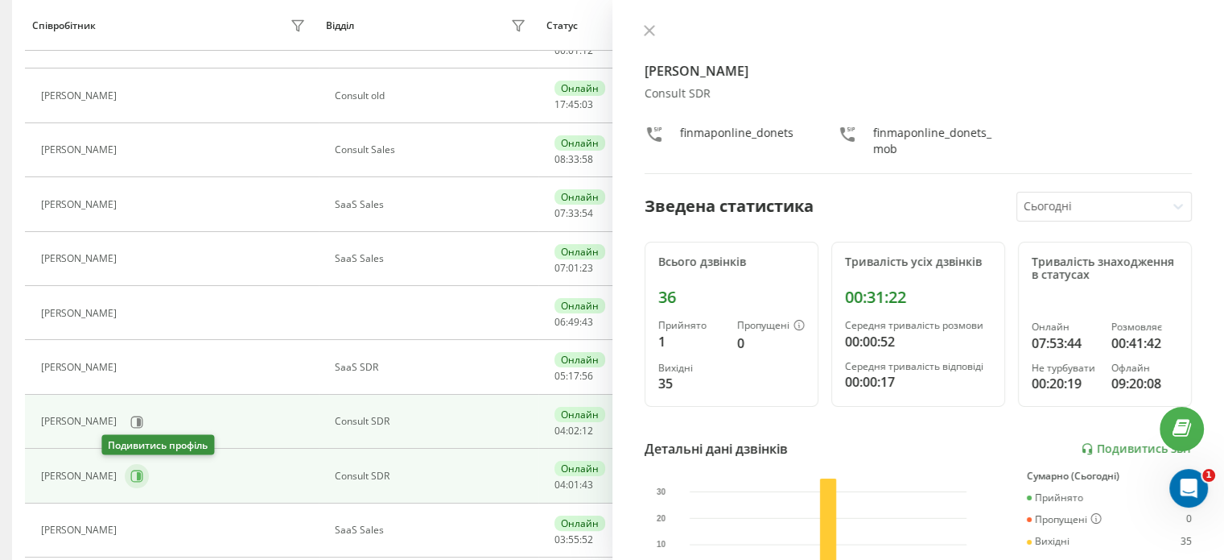
click at [131, 473] on icon at bounding box center [137, 475] width 12 height 12
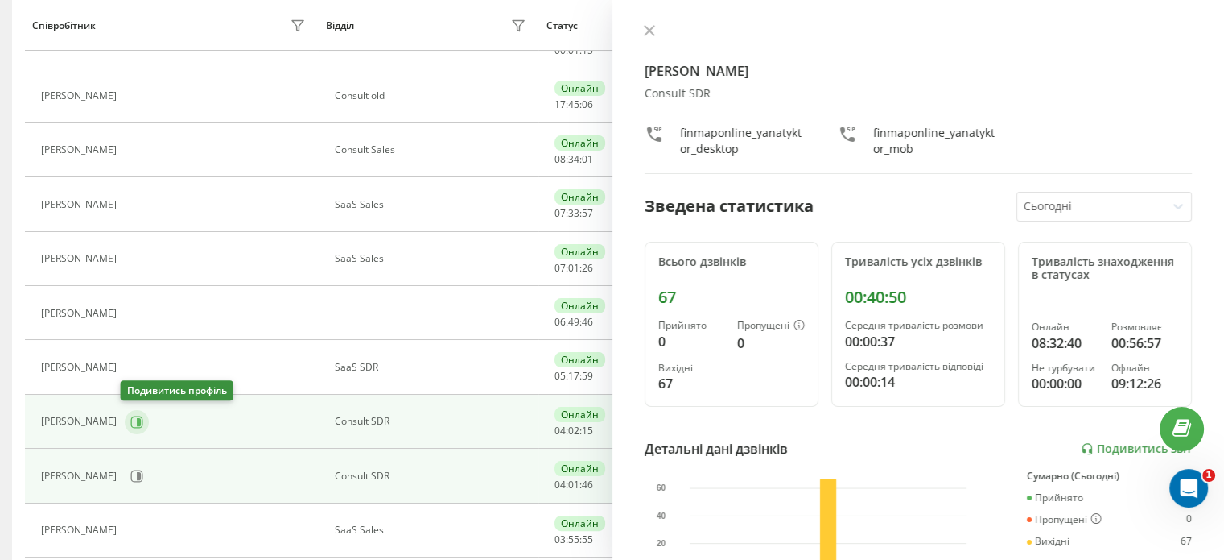
click at [137, 420] on icon at bounding box center [139, 421] width 4 height 8
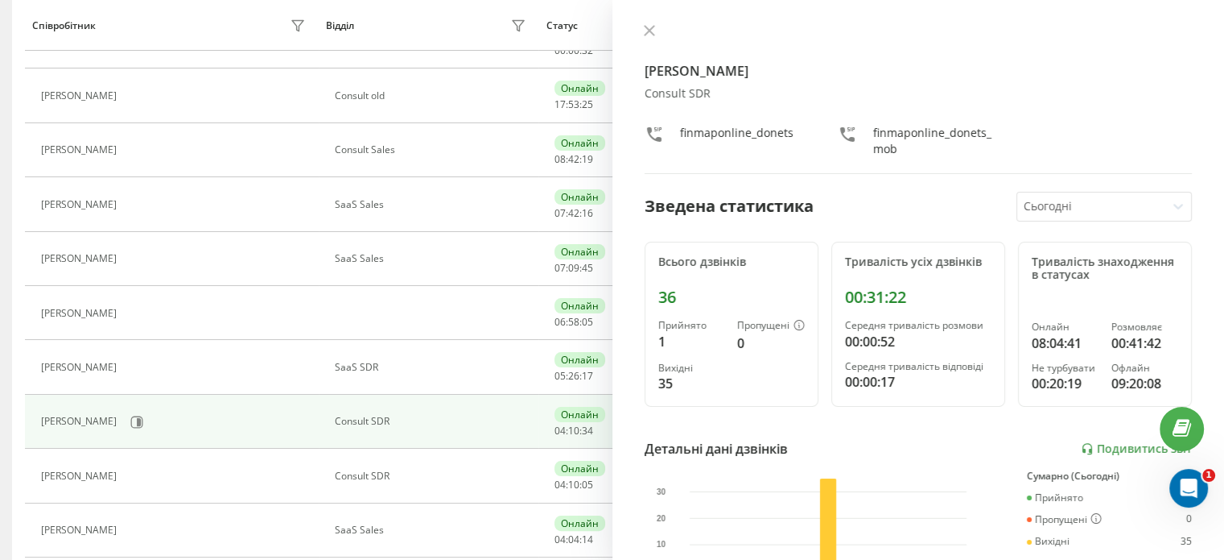
scroll to position [133, 0]
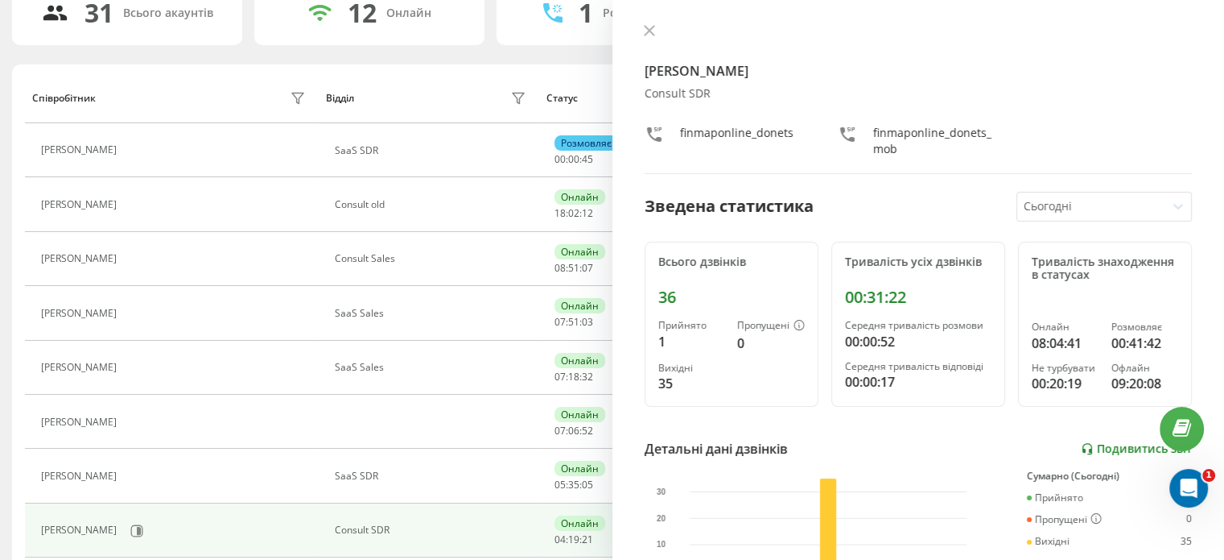
click at [1111, 442] on link "Подивитись звіт" at bounding box center [1136, 449] width 111 height 14
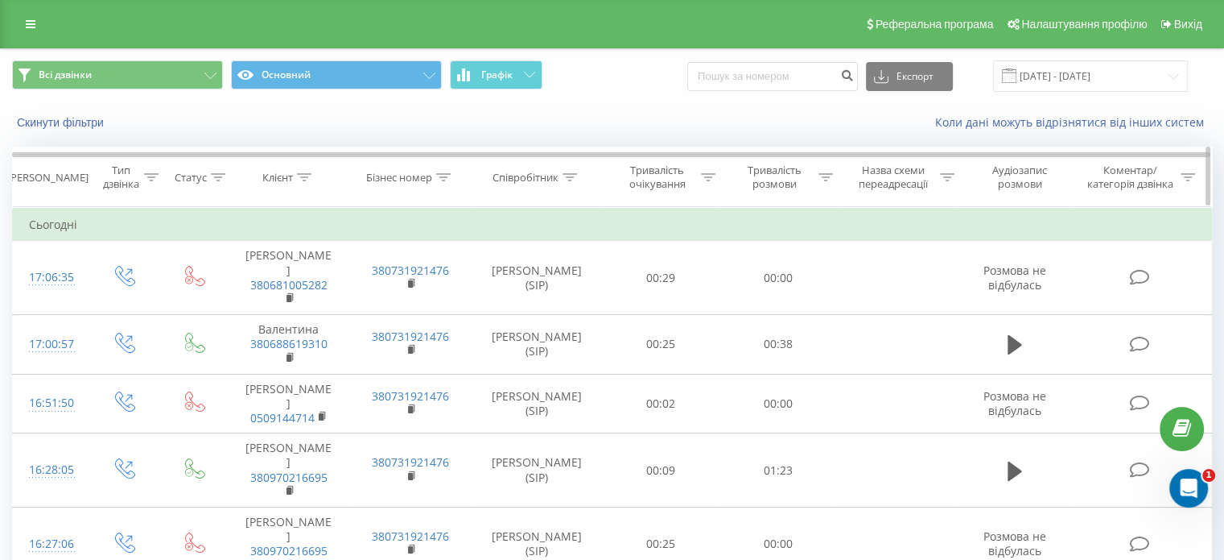
click at [817, 171] on div "Тривалість розмови" at bounding box center [783, 176] width 99 height 27
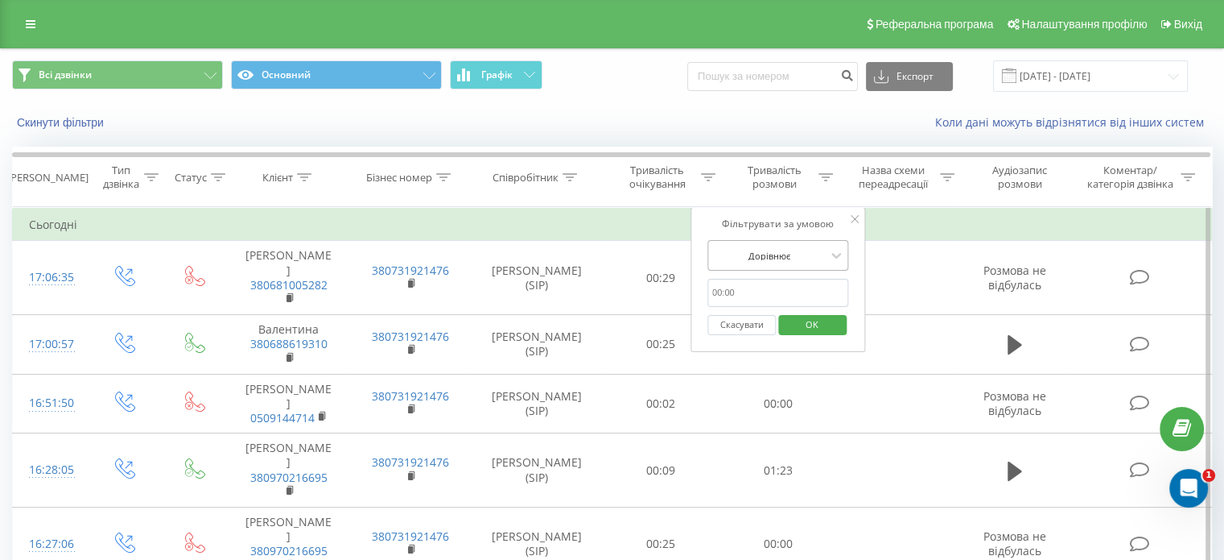
click at [780, 254] on div at bounding box center [769, 255] width 114 height 15
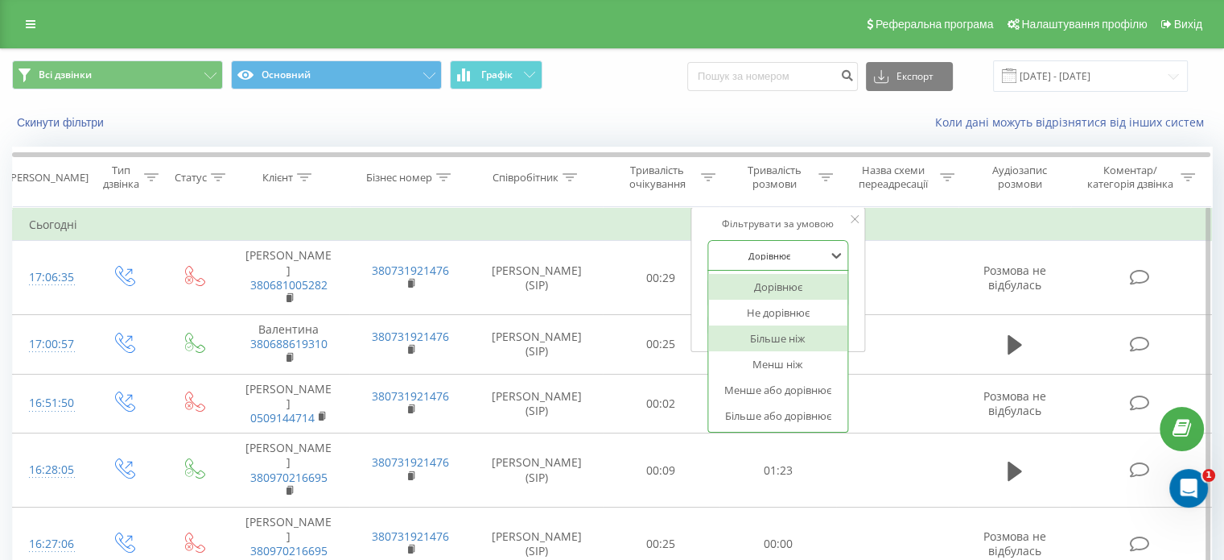
click at [767, 335] on div "Більше ніж" at bounding box center [778, 338] width 140 height 26
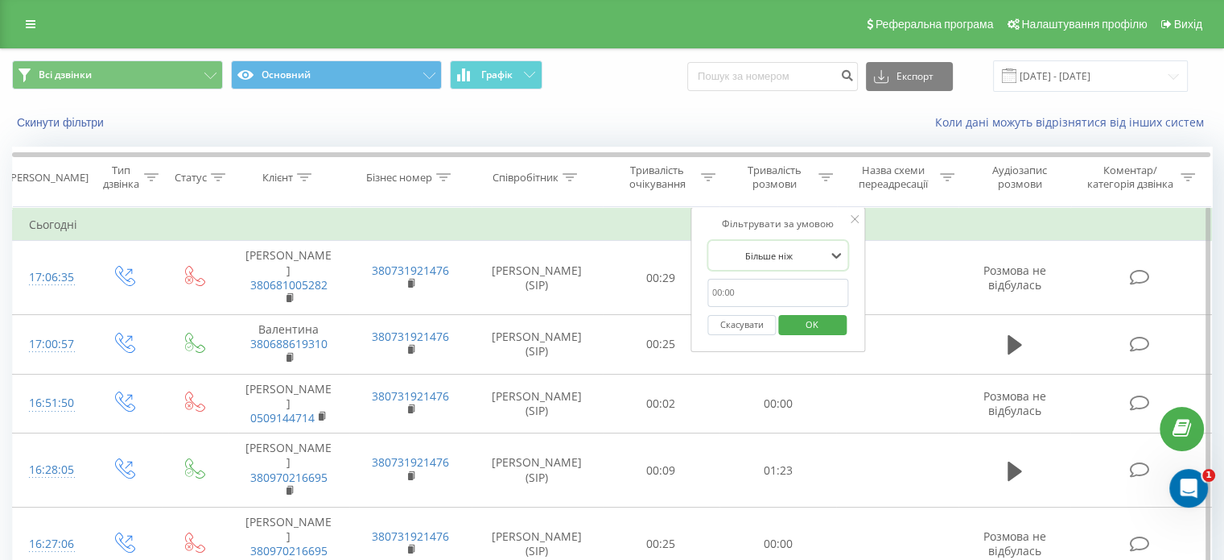
click at [775, 289] on input "text" at bounding box center [779, 293] width 142 height 28
type input "30.00"
click at [816, 319] on span "OK" at bounding box center [812, 324] width 45 height 25
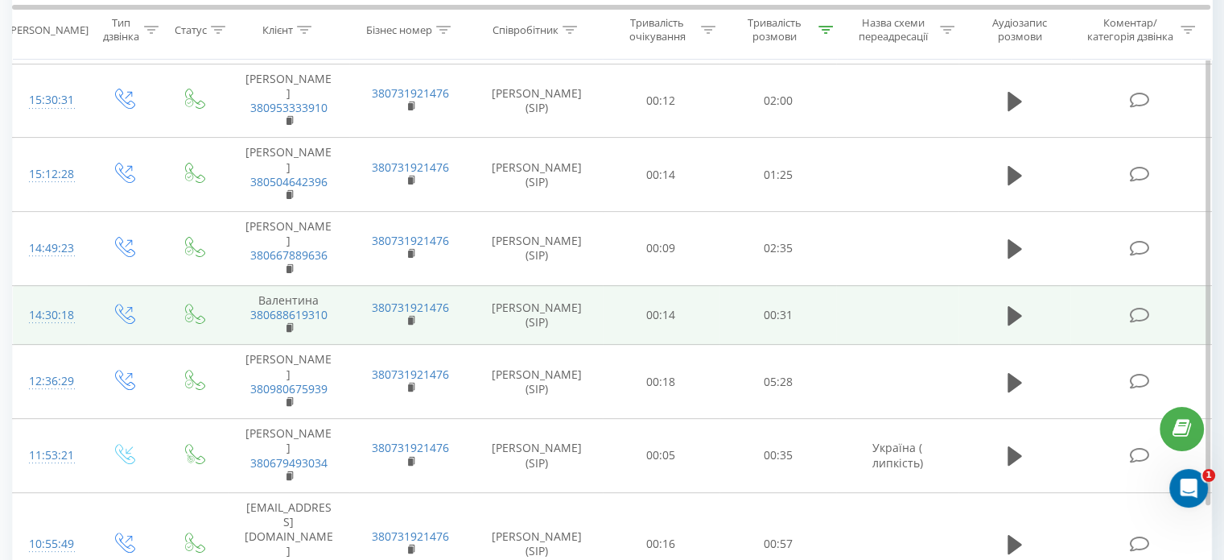
scroll to position [493, 0]
